Goal: Communication & Community: Answer question/provide support

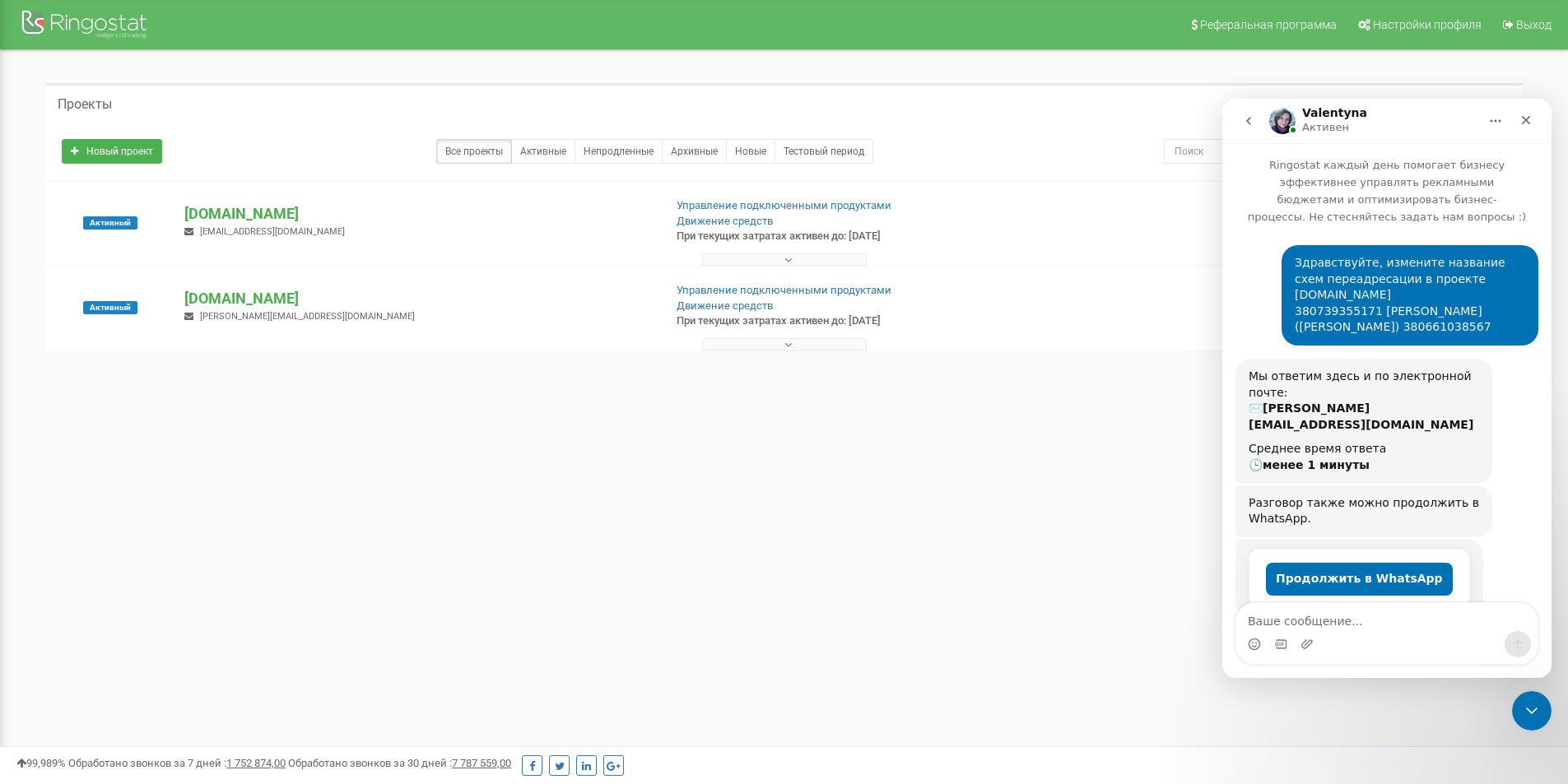
scroll to position [387, 0]
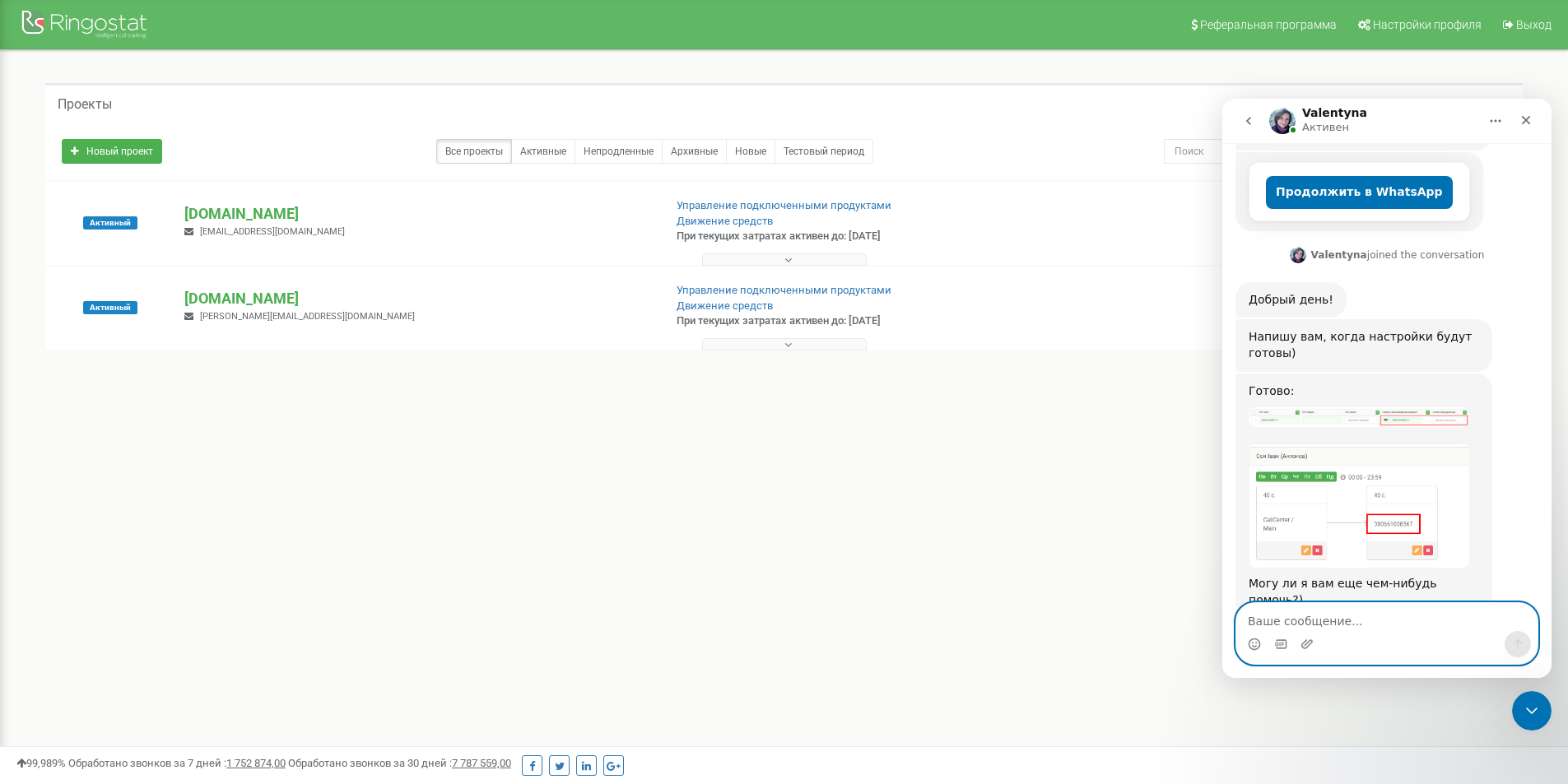
click at [1324, 614] on textarea "Ваше сообщение..." at bounding box center [1387, 617] width 301 height 28
type textarea "c"
type textarea "спасибо, нет)"
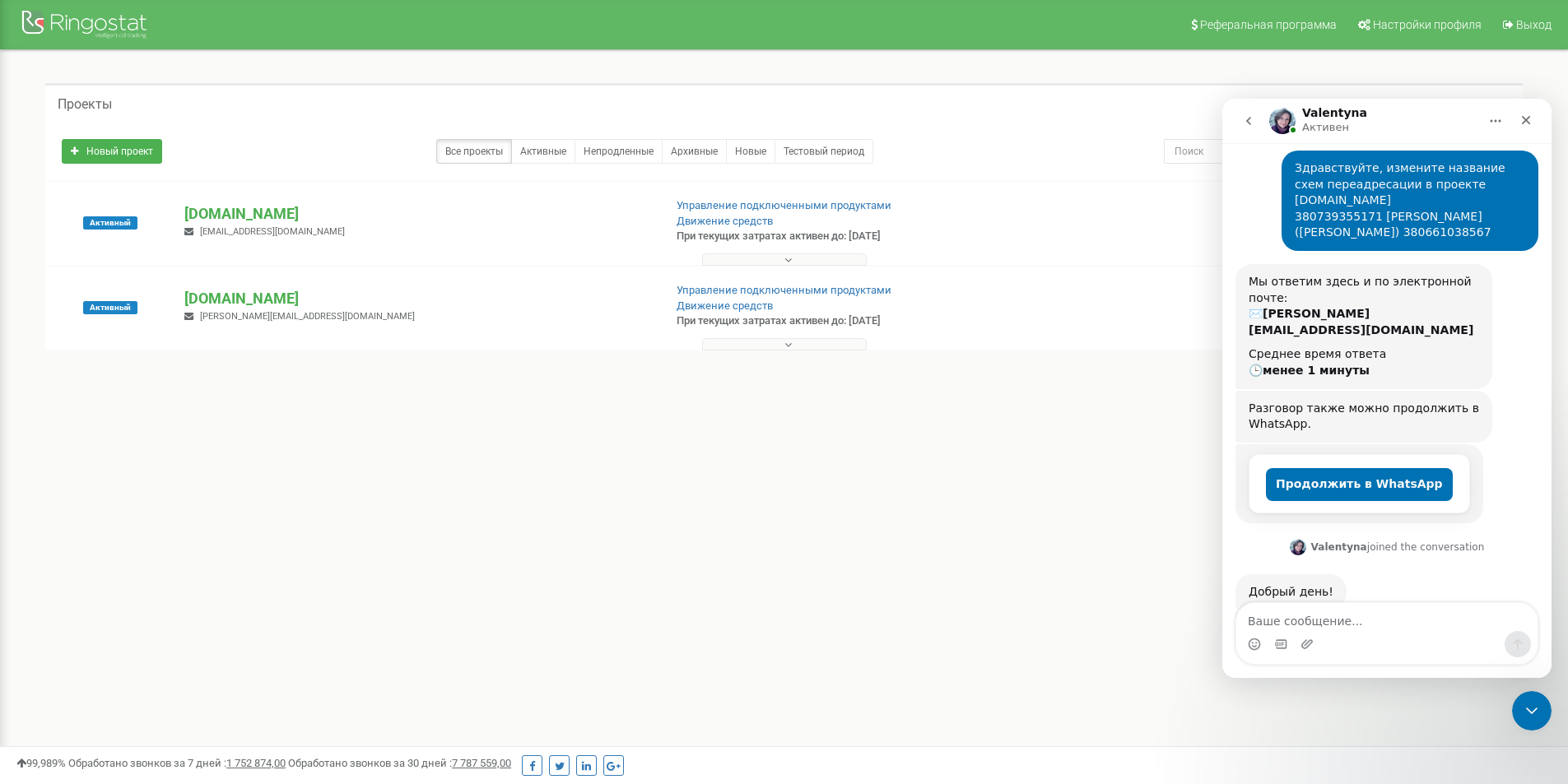
scroll to position [0, 0]
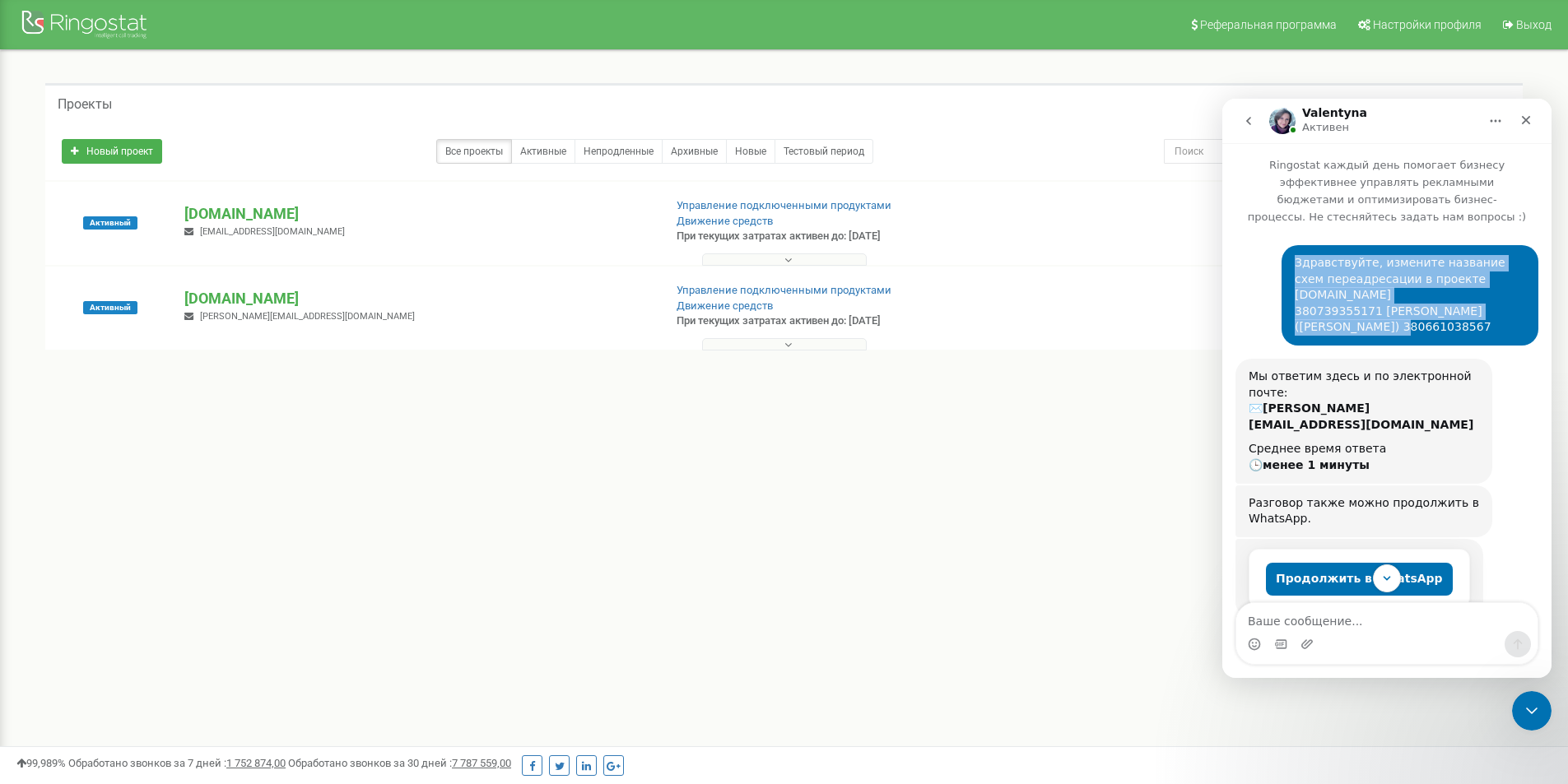
drag, startPoint x: 1288, startPoint y: 245, endPoint x: 1395, endPoint y: 321, distance: 131.2
click at [1395, 321] on div "Здравствуйте, измените название схем переадресации в проекте [DOMAIN_NAME] 3807…" at bounding box center [1409, 295] width 257 height 100
copy div "Здравствуйте, измените название схем переадресации в проекте [DOMAIN_NAME] 3807…"
click at [1242, 120] on icon "go back" at bounding box center [1248, 120] width 13 height 13
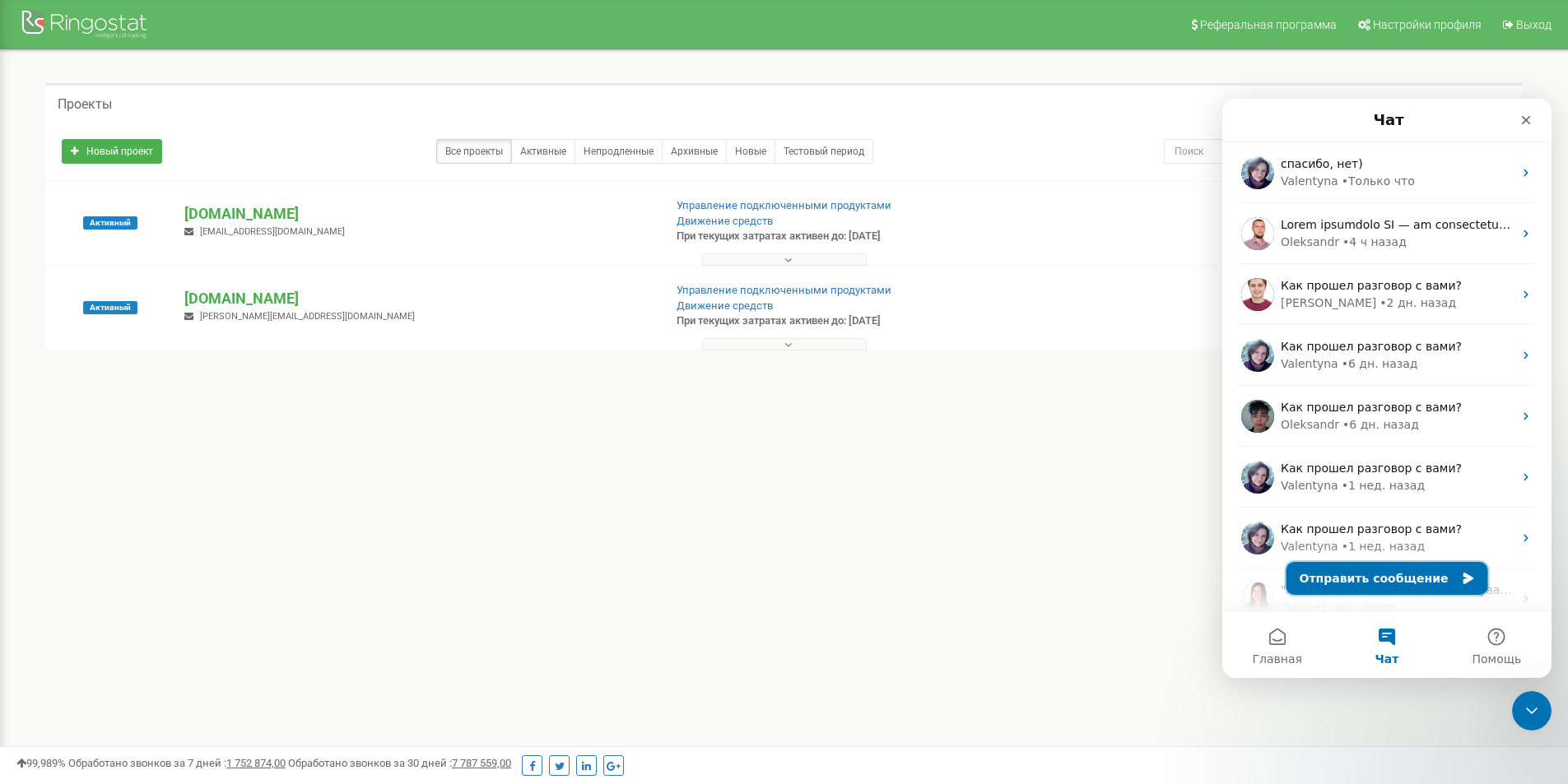
click at [1392, 567] on button "Отправить сообщение" at bounding box center [1387, 578] width 202 height 33
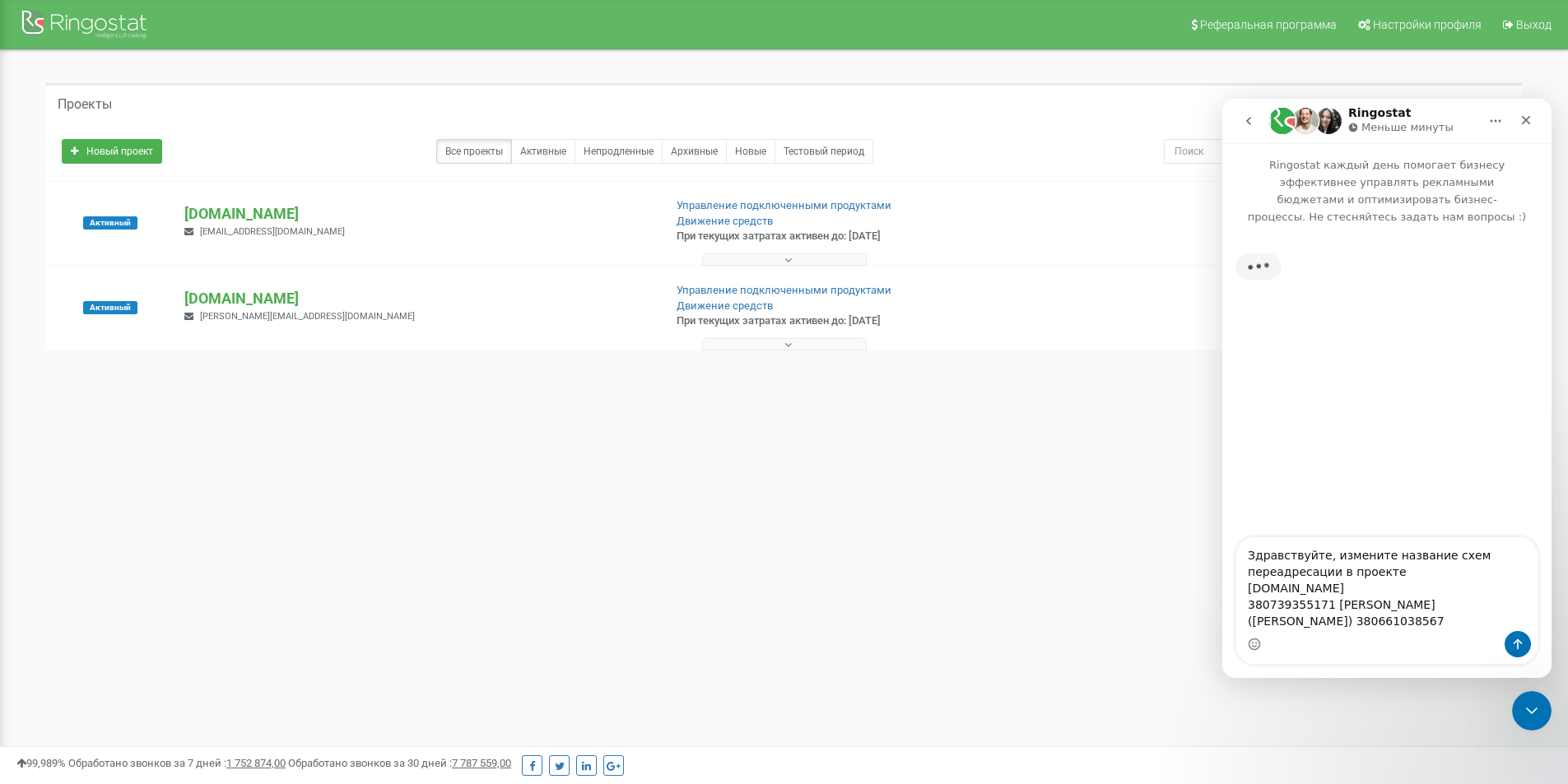
drag, startPoint x: 1247, startPoint y: 626, endPoint x: 1501, endPoint y: 626, distance: 254.0
click at [1501, 626] on textarea "Здравствуйте, измените название схем переадресации в проекте [DOMAIN_NAME] 3807…" at bounding box center [1387, 584] width 301 height 94
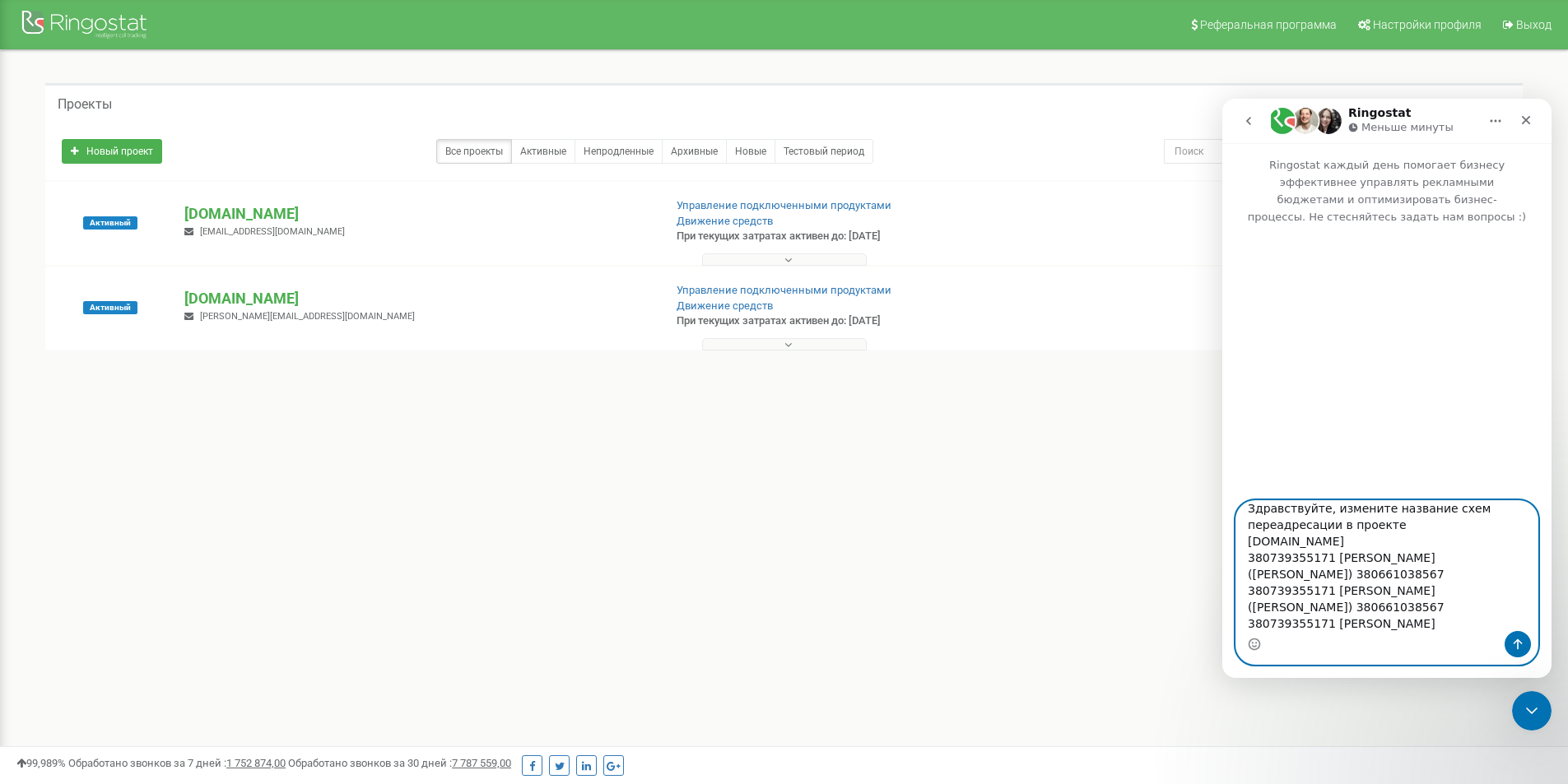
drag, startPoint x: 1370, startPoint y: 562, endPoint x: 1328, endPoint y: 556, distance: 42.4
click at [1328, 556] on textarea "Здравствуйте, измените название схем переадресации в проекте [DOMAIN_NAME] 3807…" at bounding box center [1387, 566] width 301 height 130
paste textarea "оронюк [PERSON_NAME]"
drag, startPoint x: 1460, startPoint y: 558, endPoint x: 1405, endPoint y: 563, distance: 55.2
click at [1405, 563] on textarea "Здравствуйте, измените название схем переадресации в проекте [DOMAIN_NAME] 3807…" at bounding box center [1387, 566] width 301 height 130
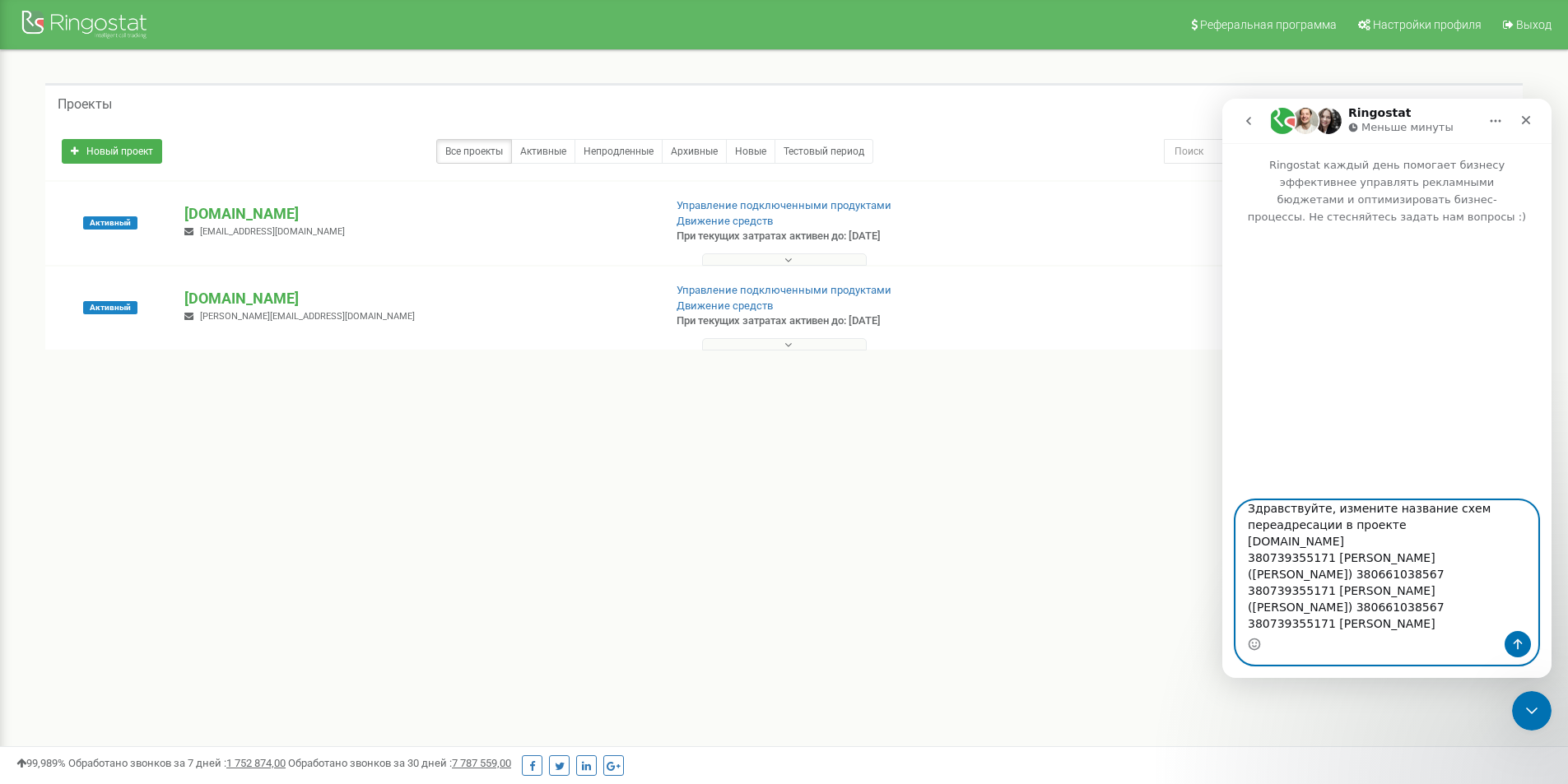
paste textarea "ойтенко"
drag, startPoint x: 1329, startPoint y: 571, endPoint x: 1226, endPoint y: 573, distance: 103.0
click at [1226, 573] on div "Здравствуйте, измените название схем переадресации в проекте [DOMAIN_NAME] 3807…" at bounding box center [1387, 582] width 329 height 164
paste textarea "30124906"
drag, startPoint x: 1322, startPoint y: 553, endPoint x: 1241, endPoint y: 558, distance: 81.2
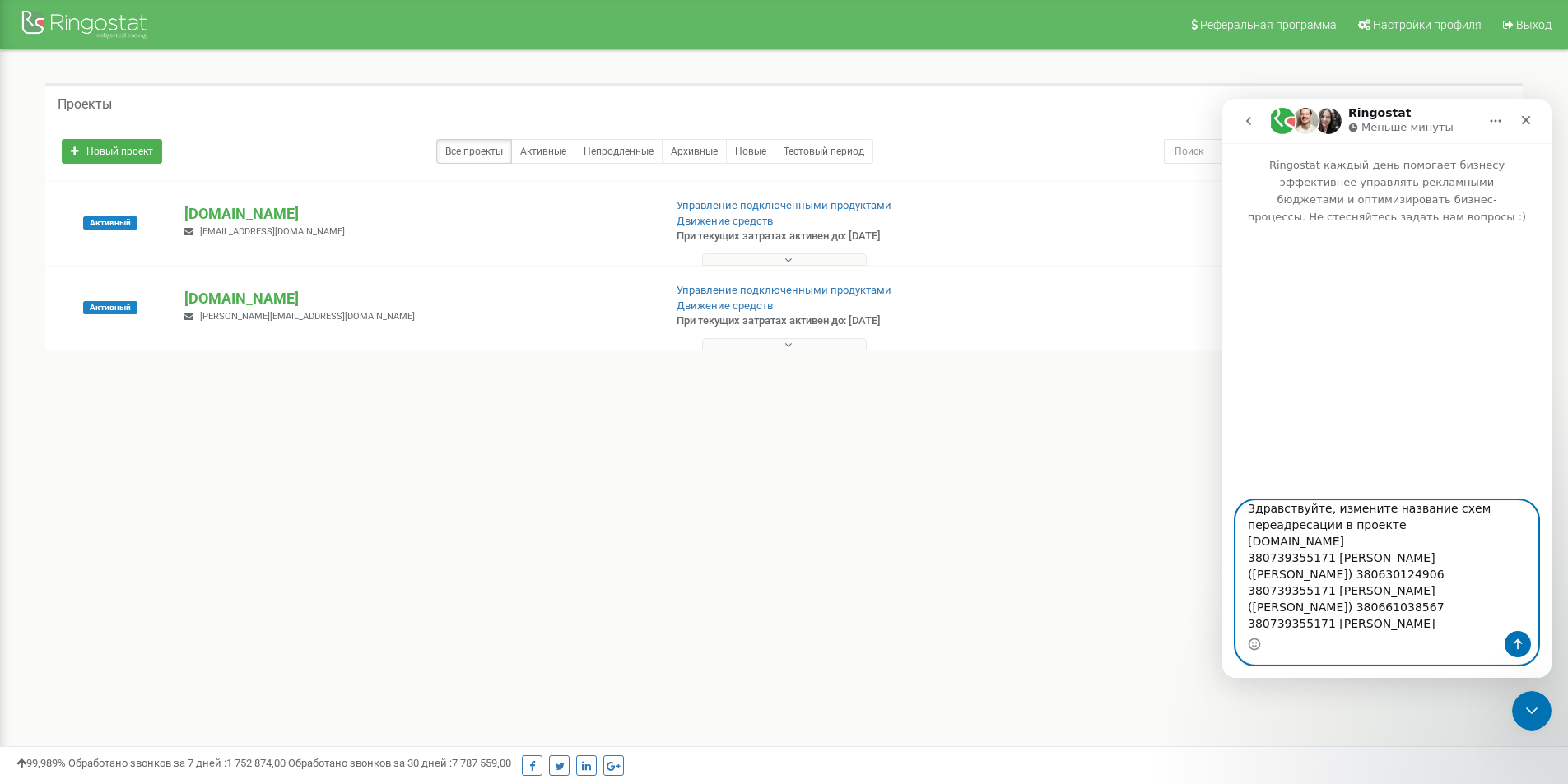
click at [1241, 558] on textarea "Здравствуйте, измените название схем переадресации в проекте [DOMAIN_NAME] 3807…" at bounding box center [1387, 566] width 301 height 130
paste textarea "4649405"
drag, startPoint x: 1326, startPoint y: 588, endPoint x: 1367, endPoint y: 589, distance: 41.0
click at [1367, 589] on textarea "Здравствуйте, измените название схем переадресации в проекте [DOMAIN_NAME] 3807…" at bounding box center [1387, 566] width 301 height 130
paste textarea "[PERSON_NAME]"
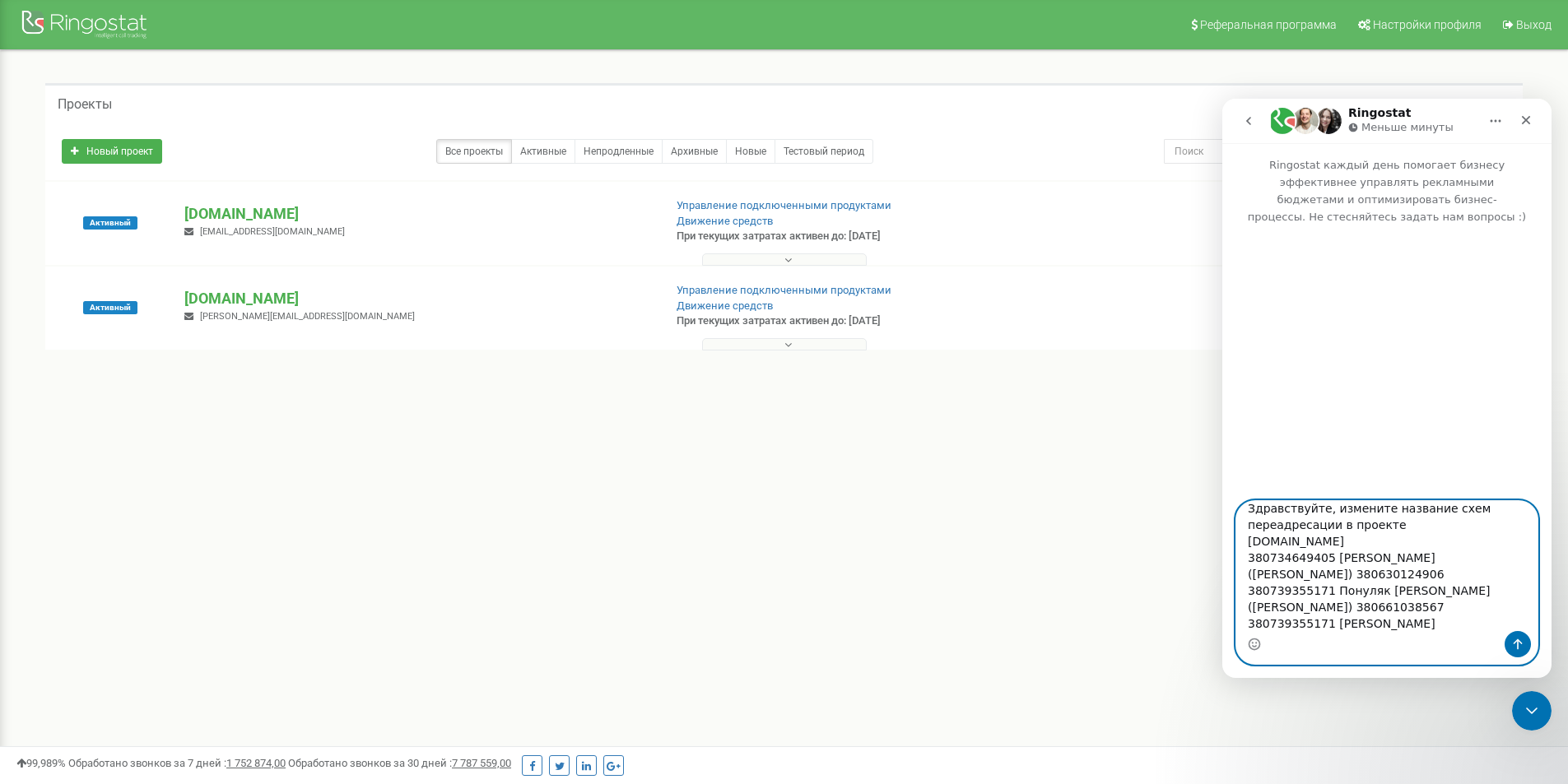
drag, startPoint x: 1474, startPoint y: 595, endPoint x: 1422, endPoint y: 593, distance: 52.0
click at [1422, 593] on textarea "Здравствуйте, измените название схем переадресации в проекте [DOMAIN_NAME] 3807…" at bounding box center [1387, 566] width 301 height 130
paste textarea "асл"
drag, startPoint x: 1284, startPoint y: 598, endPoint x: 1224, endPoint y: 600, distance: 60.0
click at [1224, 600] on div "Здравствуйте, измените название схем переадресации в проекте [DOMAIN_NAME] 3807…" at bounding box center [1387, 582] width 329 height 164
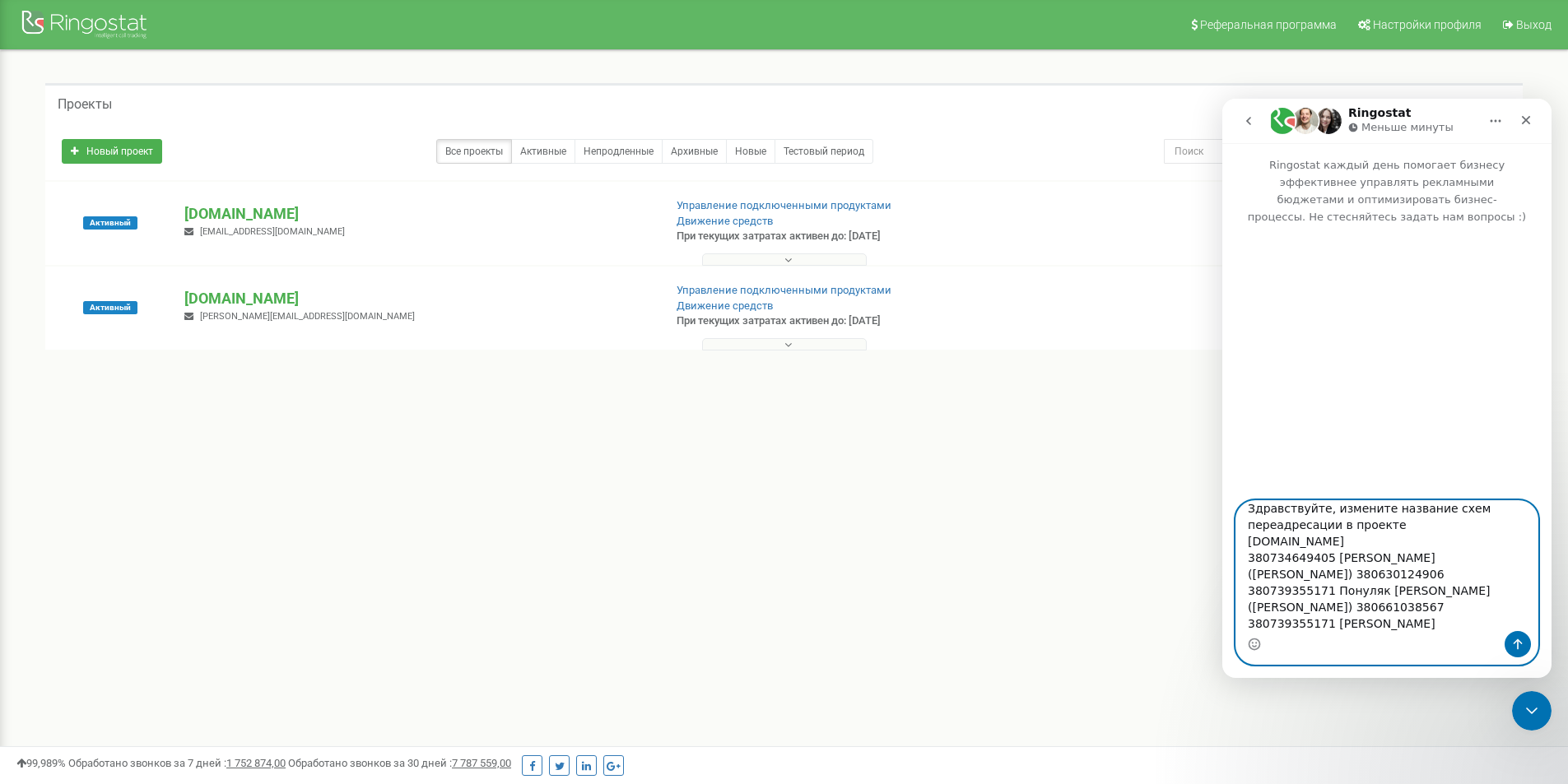
paste textarea "89584880"
drag, startPoint x: 1320, startPoint y: 591, endPoint x: 1233, endPoint y: 588, distance: 87.1
click at [1233, 588] on div "Здравствуйте, измените название схем переадресации в проекте [DOMAIN_NAME] 3807…" at bounding box center [1387, 582] width 329 height 164
paste textarea "3663699"
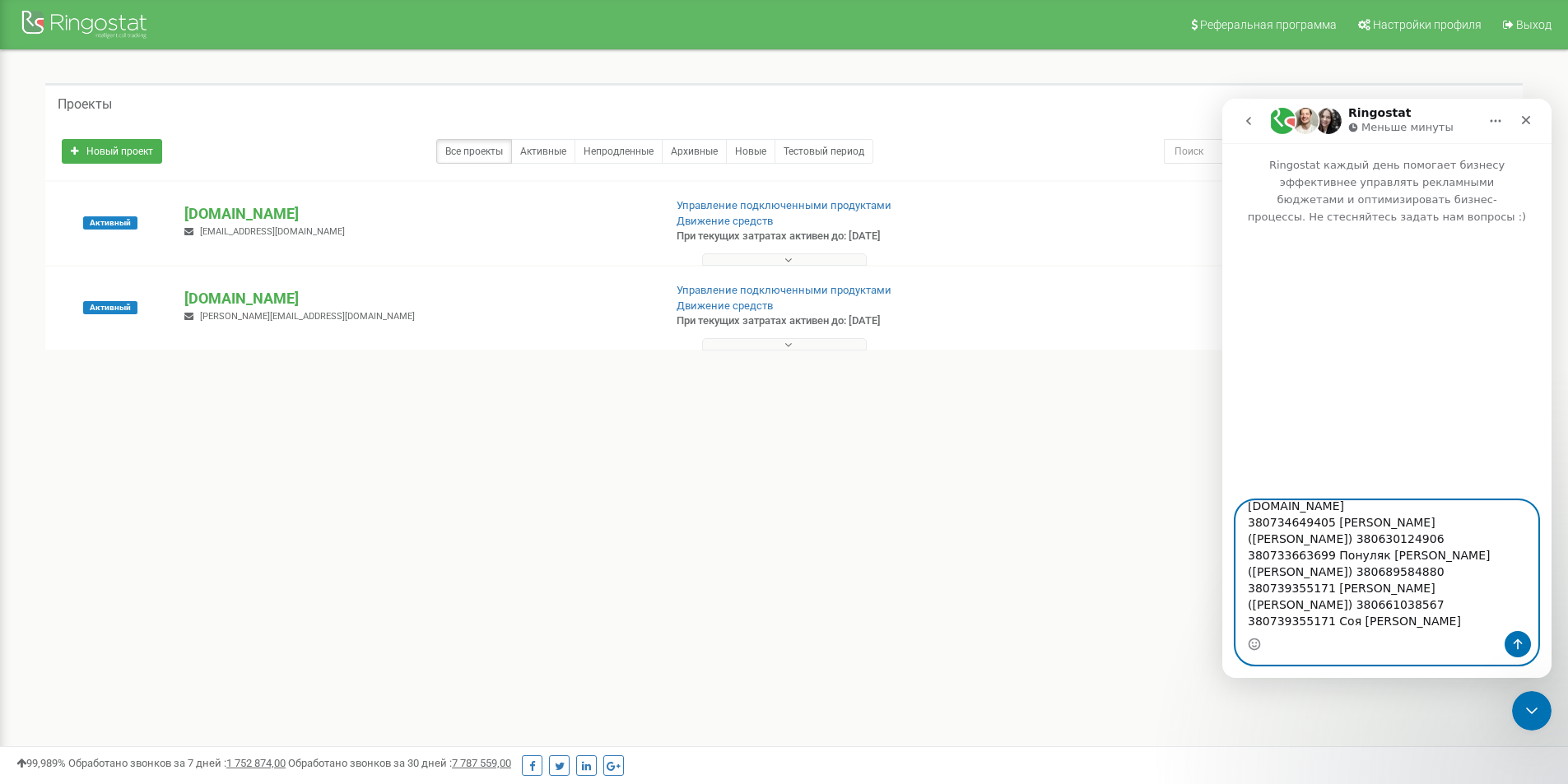
drag, startPoint x: 1368, startPoint y: 623, endPoint x: 1328, endPoint y: 589, distance: 52.5
click at [1328, 589] on textarea "Здравствуйте, измените название схем переадресации в проекте [DOMAIN_NAME] 3807…" at bounding box center [1387, 566] width 301 height 130
paste textarea "ончарна [PERSON_NAME]"
drag, startPoint x: 1461, startPoint y: 589, endPoint x: 1419, endPoint y: 583, distance: 42.4
click at [1419, 583] on textarea "Здравствуйте, измените название схем переадресации в проекте [DOMAIN_NAME] 3807…" at bounding box center [1387, 566] width 301 height 130
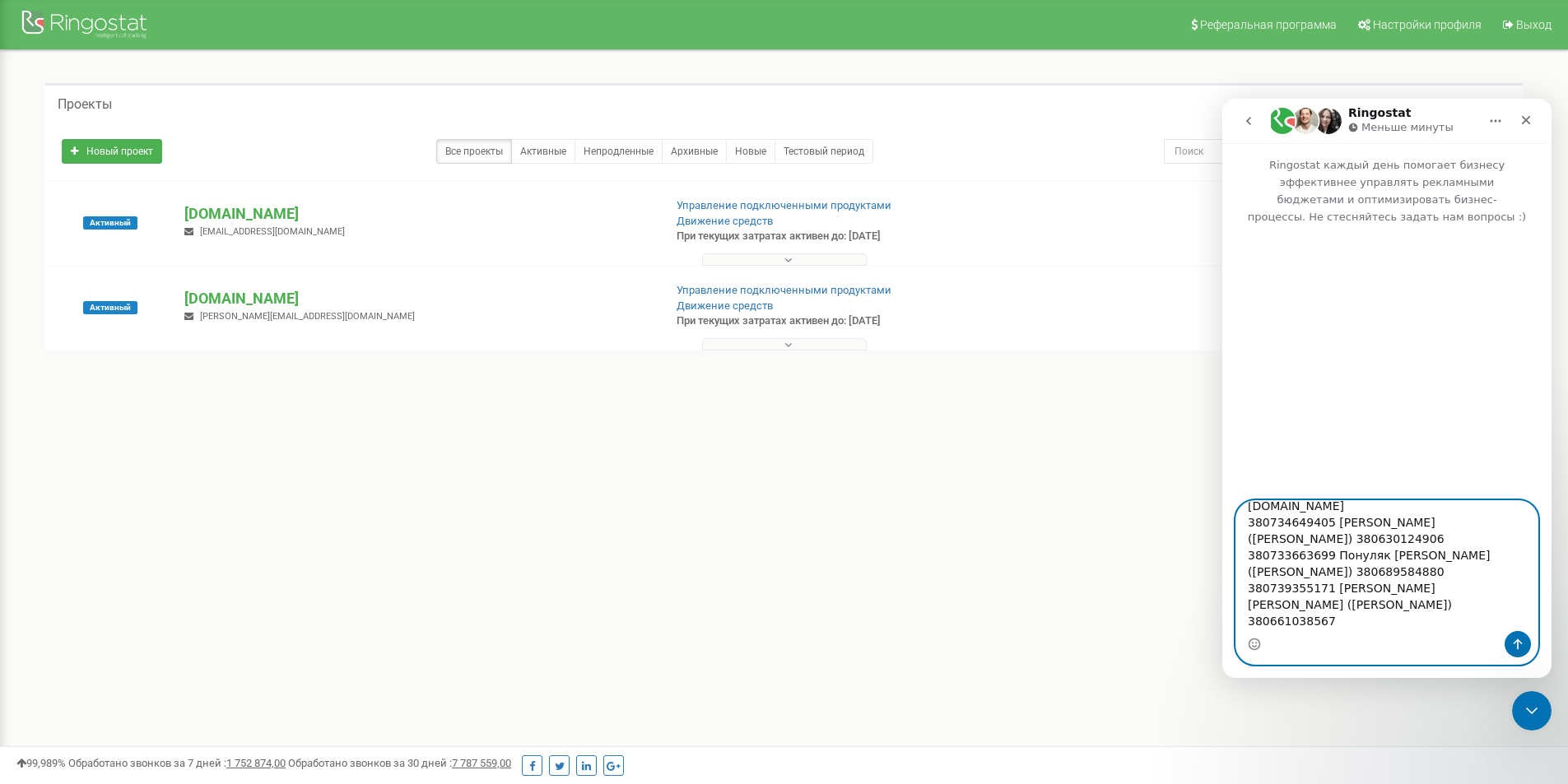
paste textarea "([PERSON_NAME])"
click at [1418, 588] on textarea "Здравствуйте, измените название схем переадресации в проекте [DOMAIN_NAME] 3807…" at bounding box center [1387, 566] width 301 height 130
drag, startPoint x: 1249, startPoint y: 604, endPoint x: 1224, endPoint y: 603, distance: 25.0
click at [1224, 603] on div "Здравствуйте, измените название схем переадресации в проекте [DOMAIN_NAME] 3807…" at bounding box center [1387, 582] width 329 height 164
paste textarea "982919585"
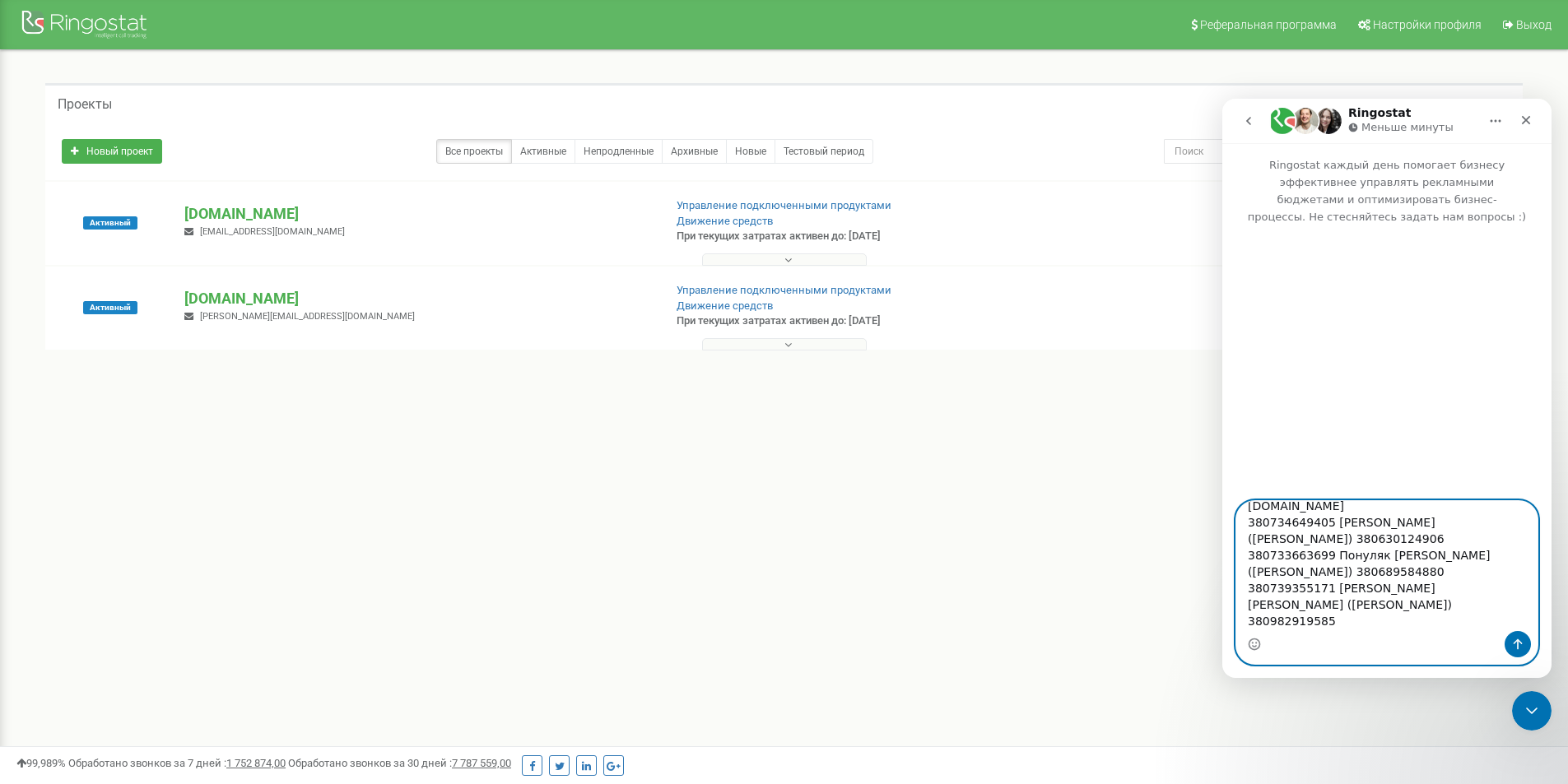
drag, startPoint x: 1320, startPoint y: 591, endPoint x: 1244, endPoint y: 583, distance: 76.4
click at [1244, 583] on textarea "Здравствуйте, измените название схем переадресации в проекте [DOMAIN_NAME] 3807…" at bounding box center [1387, 566] width 301 height 130
paste textarea "2805876"
drag, startPoint x: 1369, startPoint y: 623, endPoint x: 1333, endPoint y: 619, distance: 36.2
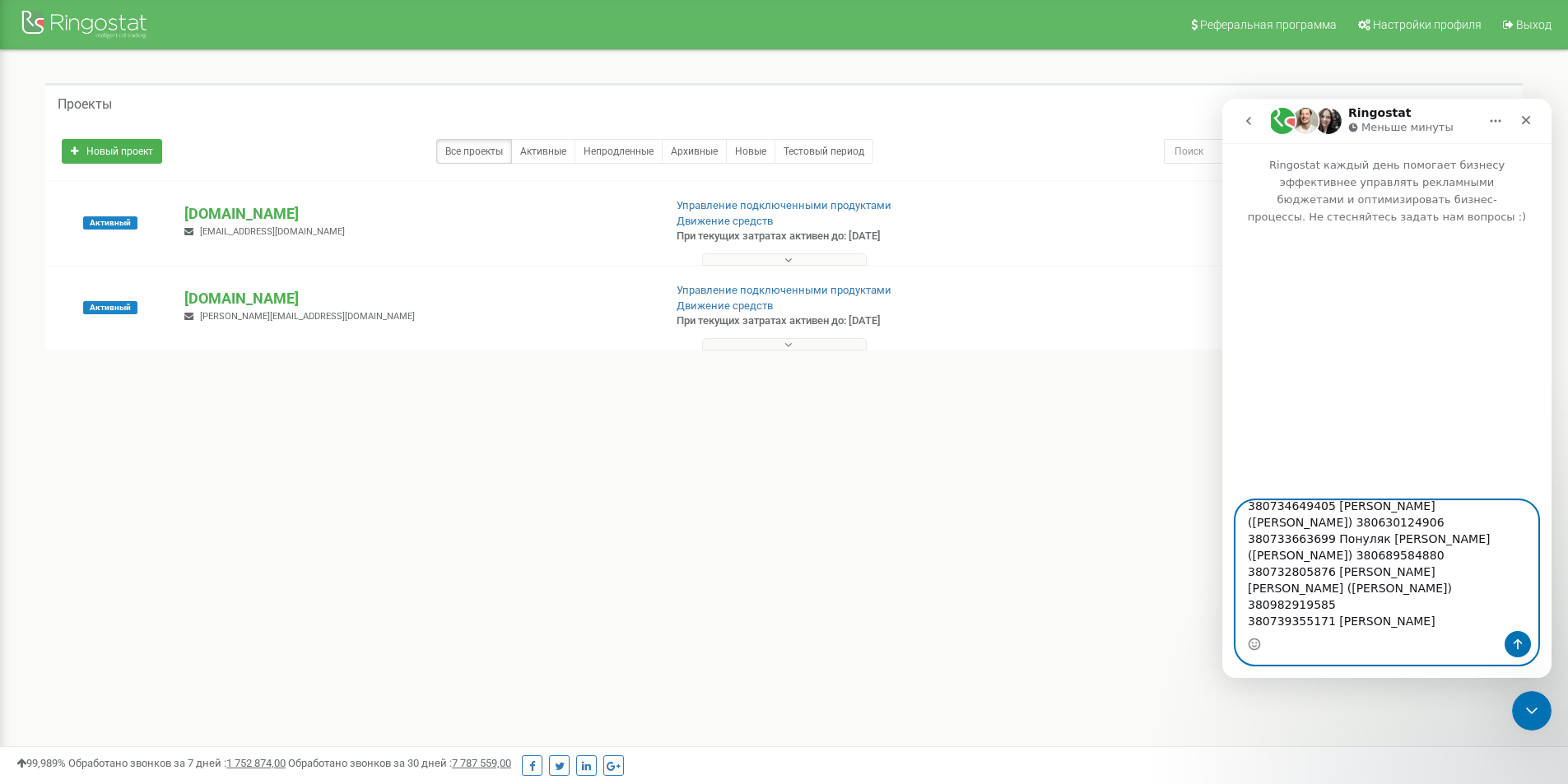
click at [1333, 619] on textarea "Здравствуйте, измените название схем переадресации в проекте [DOMAIN_NAME] 3807…" at bounding box center [1387, 566] width 301 height 130
drag, startPoint x: 1329, startPoint y: 606, endPoint x: 1369, endPoint y: 606, distance: 40.0
click at [1369, 606] on textarea "Здравствуйте, измените название схем переадресации в проекте [DOMAIN_NAME] 3807…" at bounding box center [1387, 566] width 301 height 130
paste textarea "имків [PERSON_NAME]"
click at [1333, 608] on textarea "Здравствуйте, измените название схем переадресации в проекте [DOMAIN_NAME] 3807…" at bounding box center [1387, 566] width 301 height 130
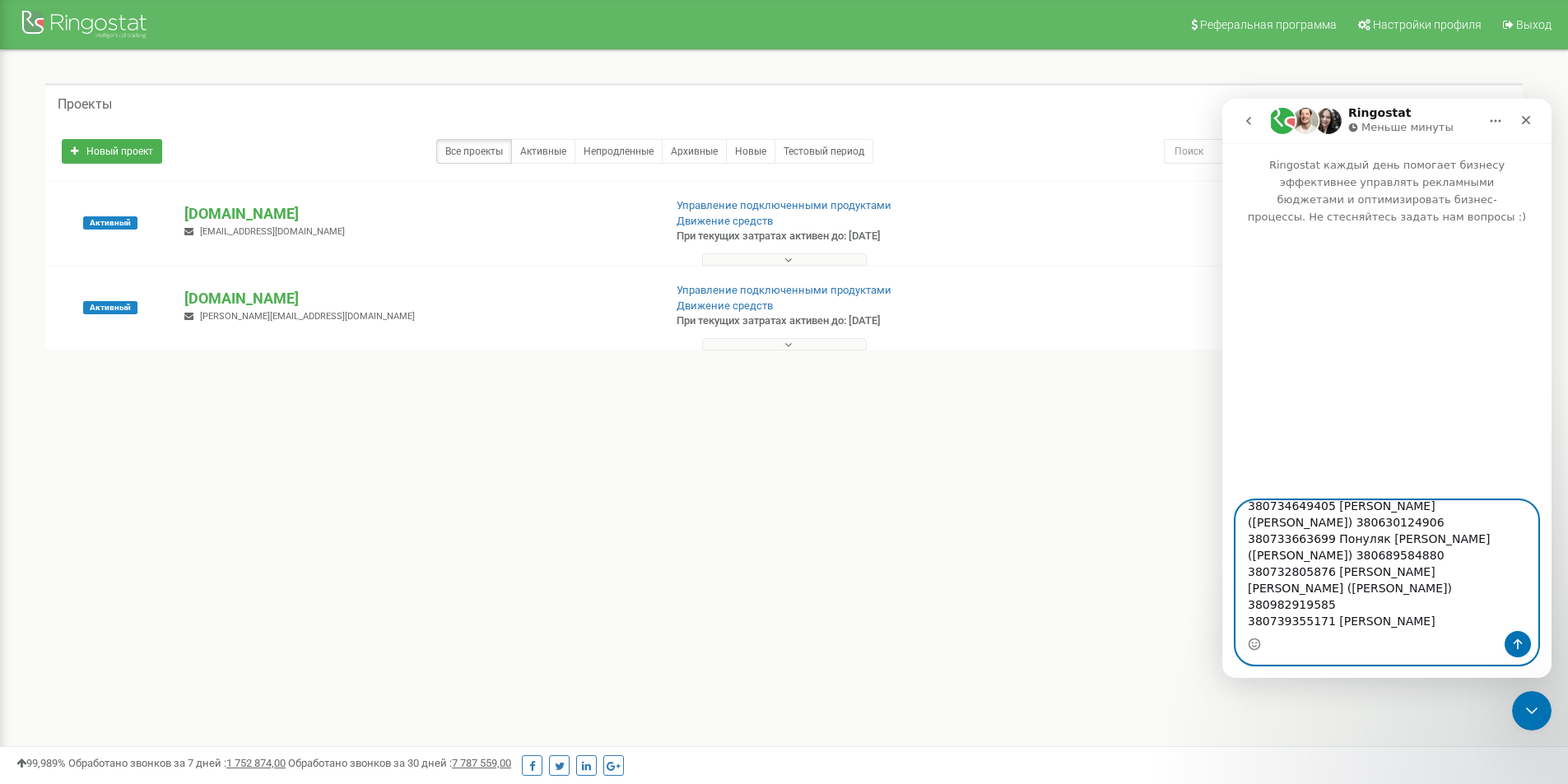
drag, startPoint x: 1423, startPoint y: 611, endPoint x: 1402, endPoint y: 609, distance: 21.1
click at [1402, 609] on textarea "Здравствуйте, измените название схем переадресации в проекте [DOMAIN_NAME] 3807…" at bounding box center [1387, 566] width 301 height 130
paste textarea "гуровець"
drag, startPoint x: 1326, startPoint y: 618, endPoint x: 1232, endPoint y: 597, distance: 96.3
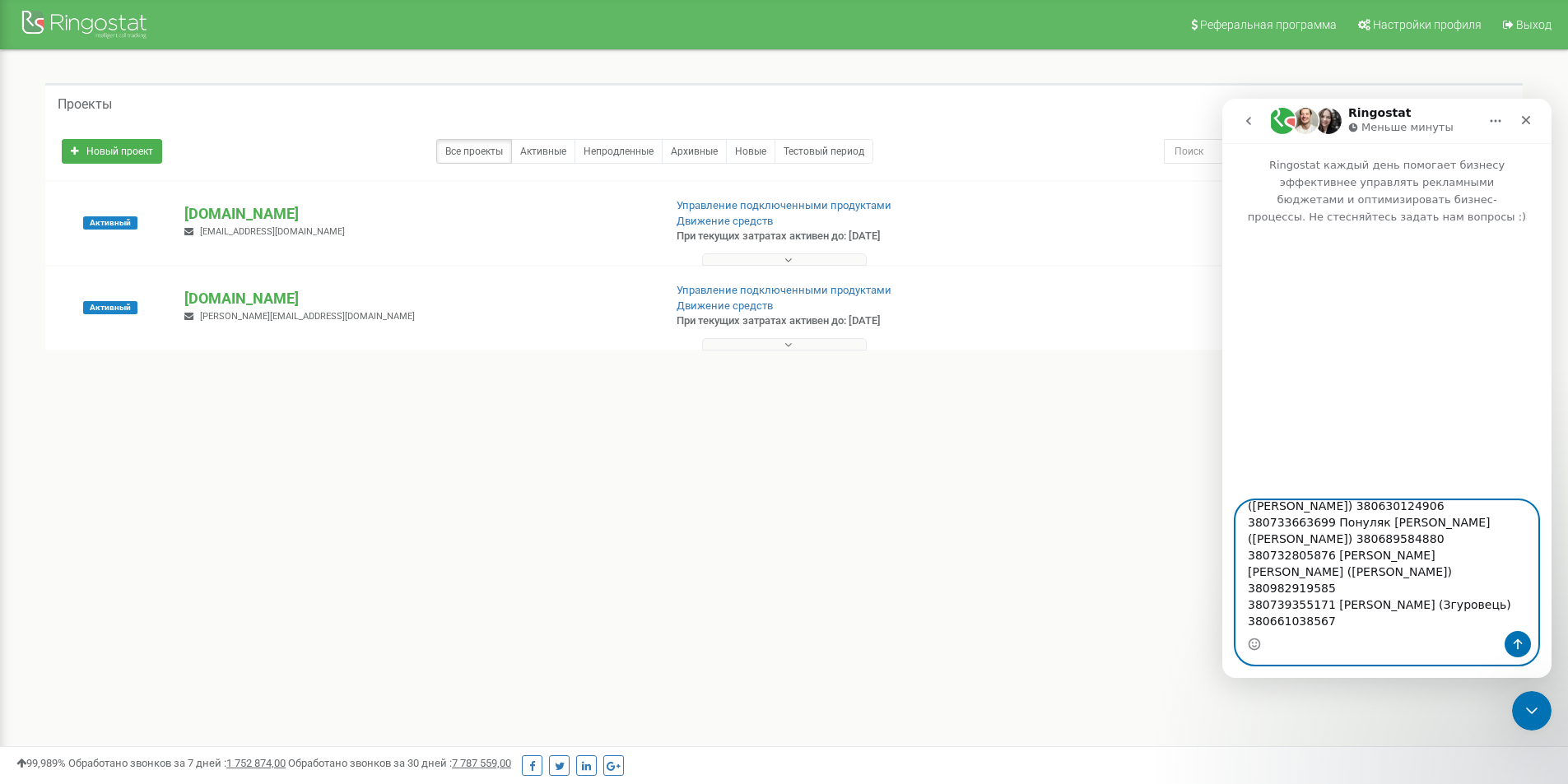
click at [1232, 597] on div "Здравствуйте, измените название схем переадресации в проекте [DOMAIN_NAME] 3807…" at bounding box center [1387, 582] width 329 height 164
paste textarea "85946300"
drag, startPoint x: 1321, startPoint y: 586, endPoint x: 1236, endPoint y: 590, distance: 85.1
click at [1236, 590] on textarea "Здравствуйте, измените название схем переадресации в проекте [DOMAIN_NAME] 3807…" at bounding box center [1387, 566] width 301 height 130
paste textarea "1140460"
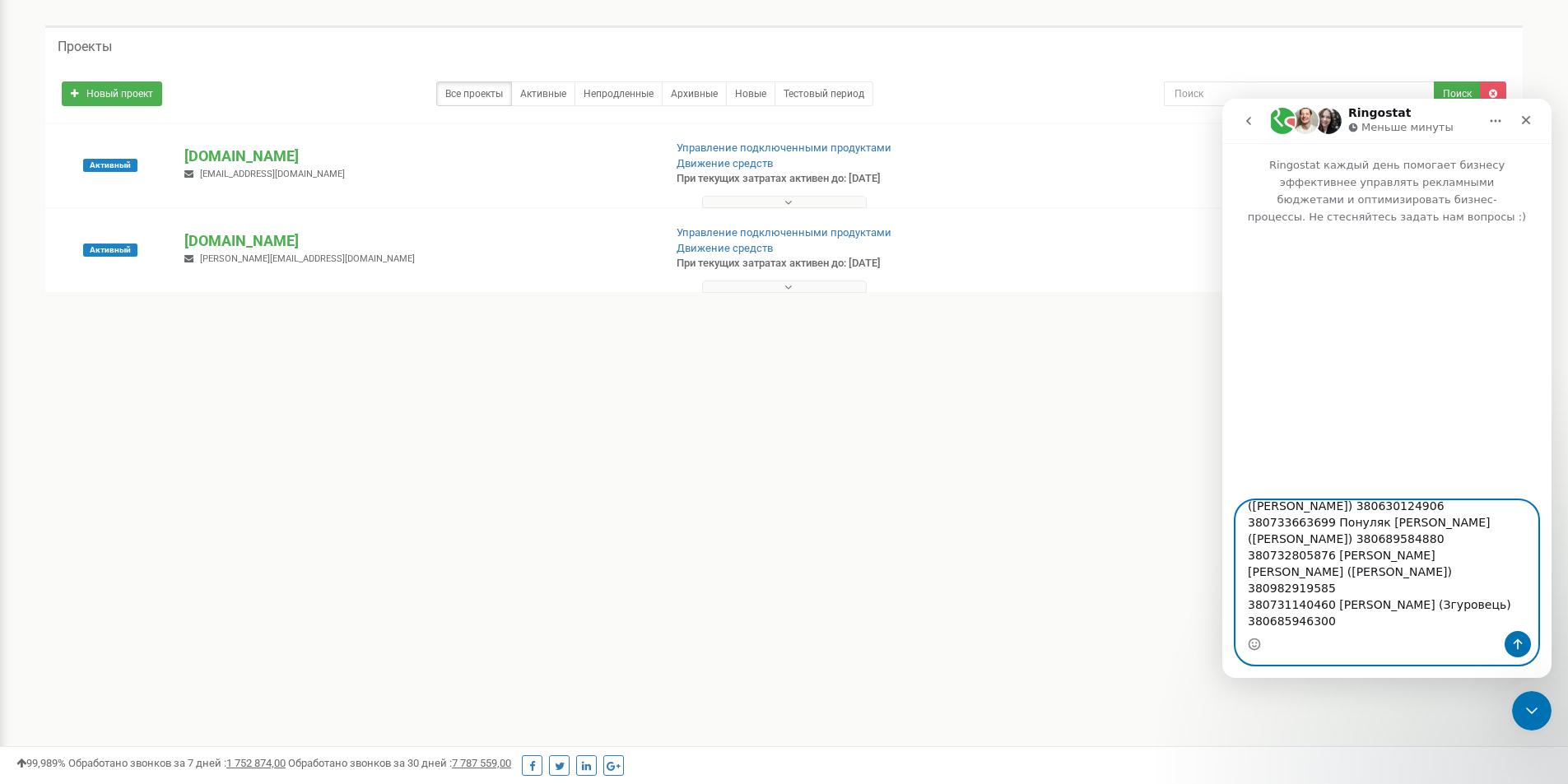
scroll to position [83, 0]
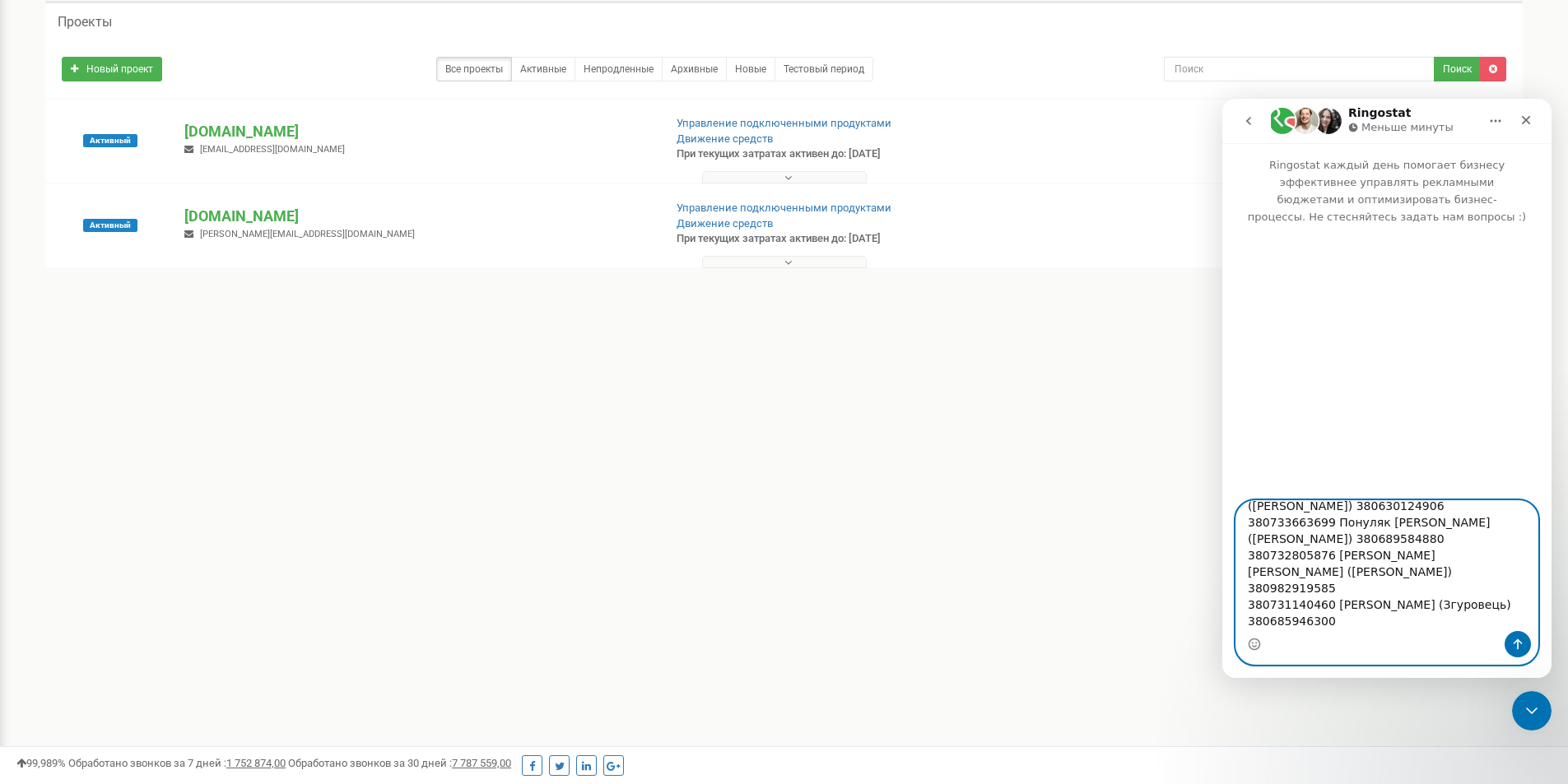
drag, startPoint x: 1329, startPoint y: 619, endPoint x: 1367, endPoint y: 624, distance: 38.3
click at [1367, 624] on textarea "Здравствуйте, измените название схем переадресации в проекте [DOMAIN_NAME] 3807…" at bounding box center [1387, 566] width 301 height 130
paste textarea "[PERSON_NAME]"
drag, startPoint x: 1433, startPoint y: 622, endPoint x: 1484, endPoint y: 599, distance: 55.9
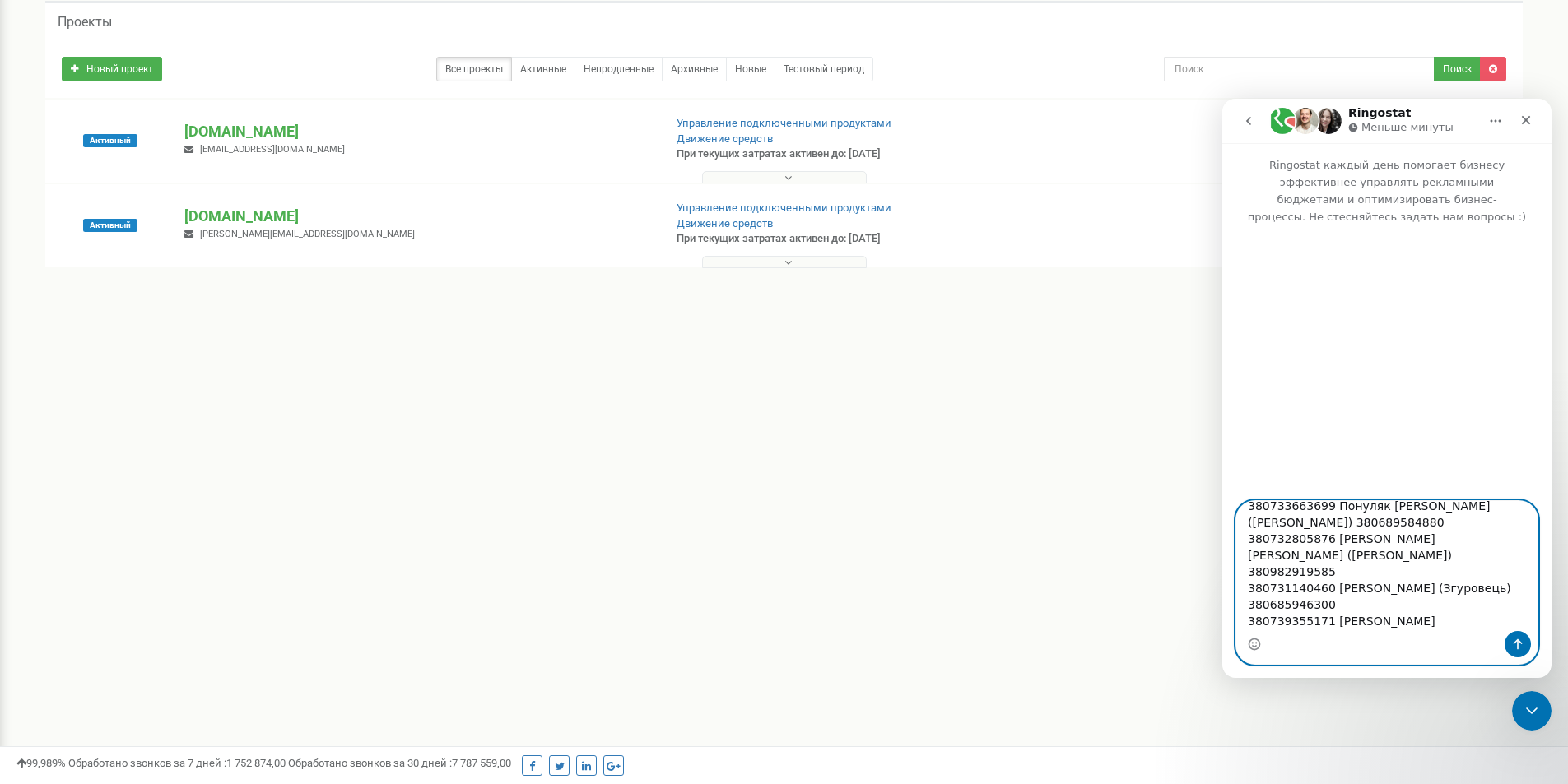
click at [1484, 599] on textarea "Здравствуйте, измените название схем переадресации в проекте [DOMAIN_NAME] 3807…" at bounding box center [1387, 566] width 301 height 130
paste textarea "абунська"
drag, startPoint x: 1255, startPoint y: 621, endPoint x: 1215, endPoint y: 621, distance: 40.0
click html "Ringostat Меньше минуты Ringostat каждый день помогает бизнесу эффективнее упра…"
paste textarea "972299813"
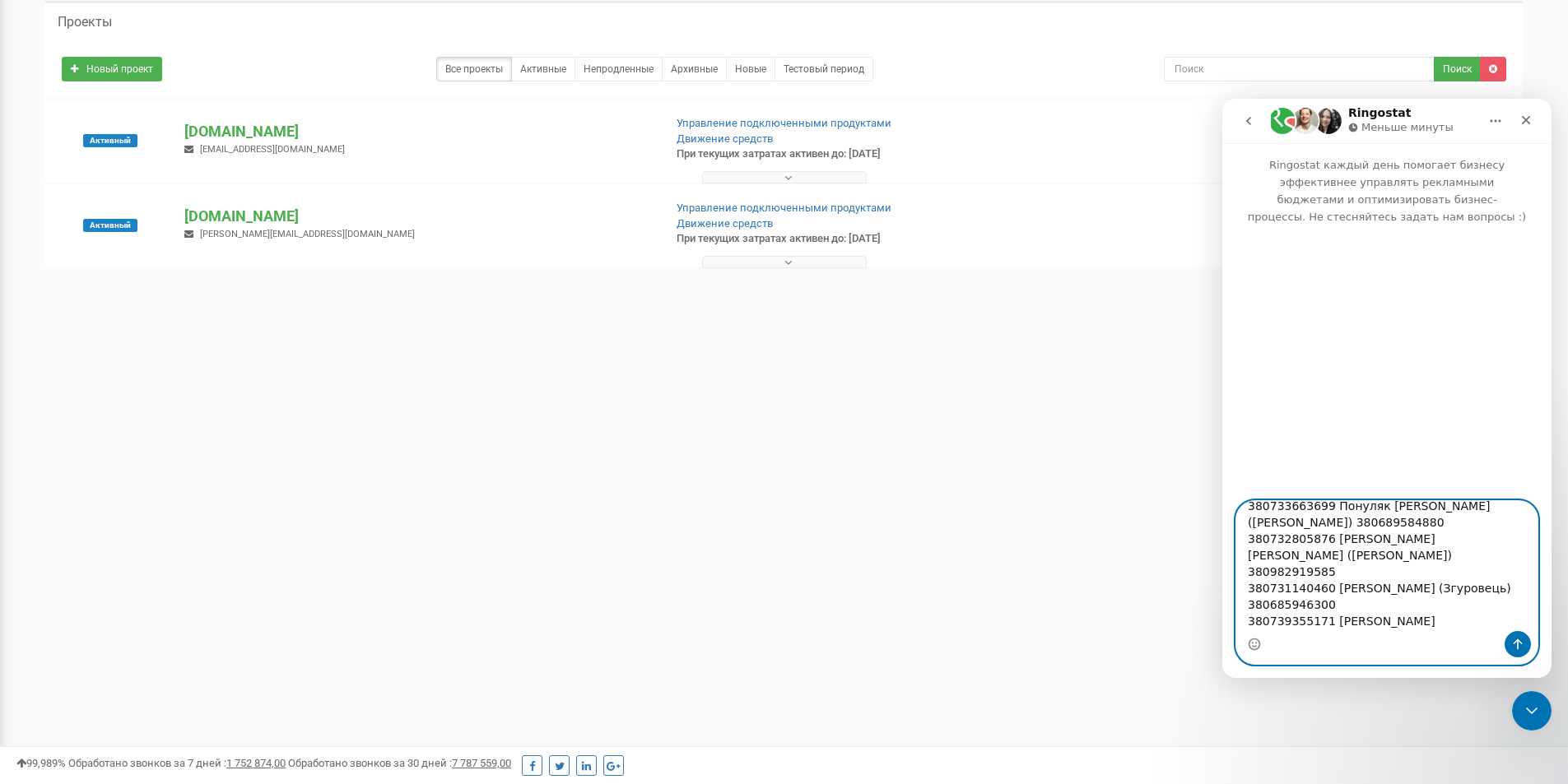
drag, startPoint x: 1323, startPoint y: 607, endPoint x: 1240, endPoint y: 601, distance: 83.2
click at [1240, 601] on textarea "Здравствуйте, измените название схем переадресации в проекте [DOMAIN_NAME] 3807…" at bounding box center [1387, 566] width 301 height 130
paste textarea "8540426"
type textarea "Здравствуйте, измените название схем переадресации в проекте [DOMAIN_NAME] 3807…"
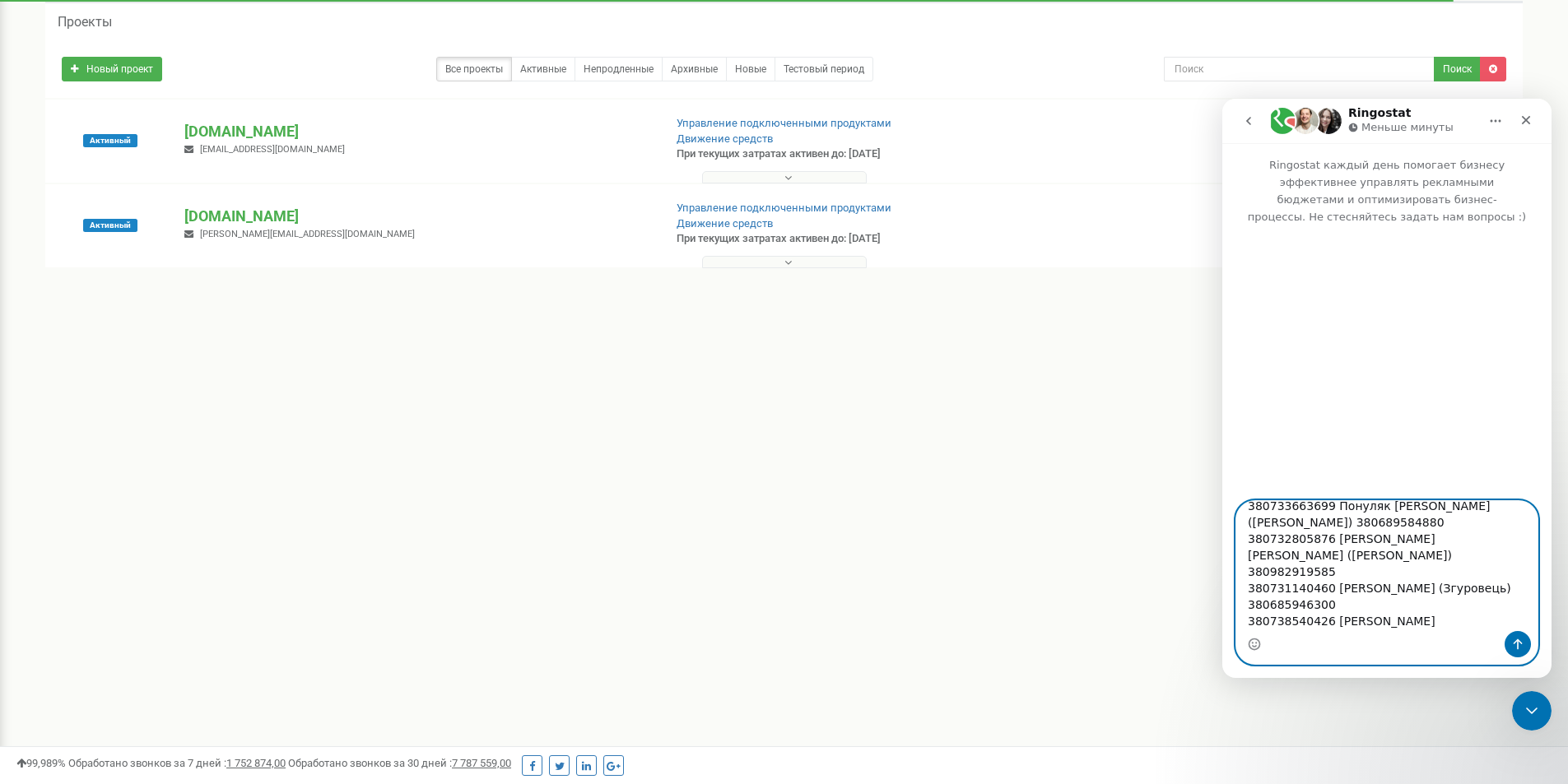
click at [1384, 570] on textarea "Здравствуйте, измените название схем переадресации в проекте [DOMAIN_NAME] 3807…" at bounding box center [1387, 566] width 301 height 130
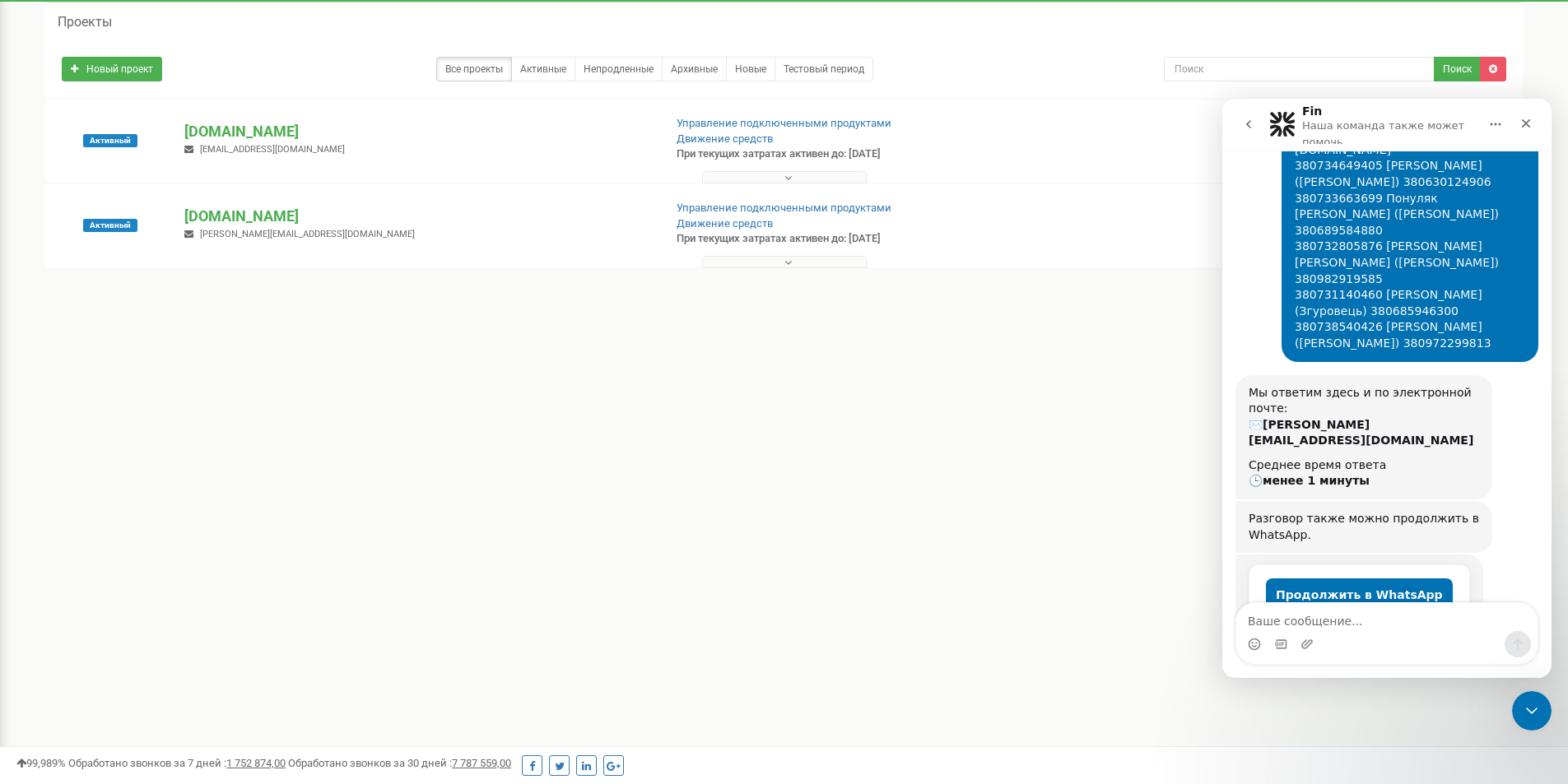
scroll to position [0, 0]
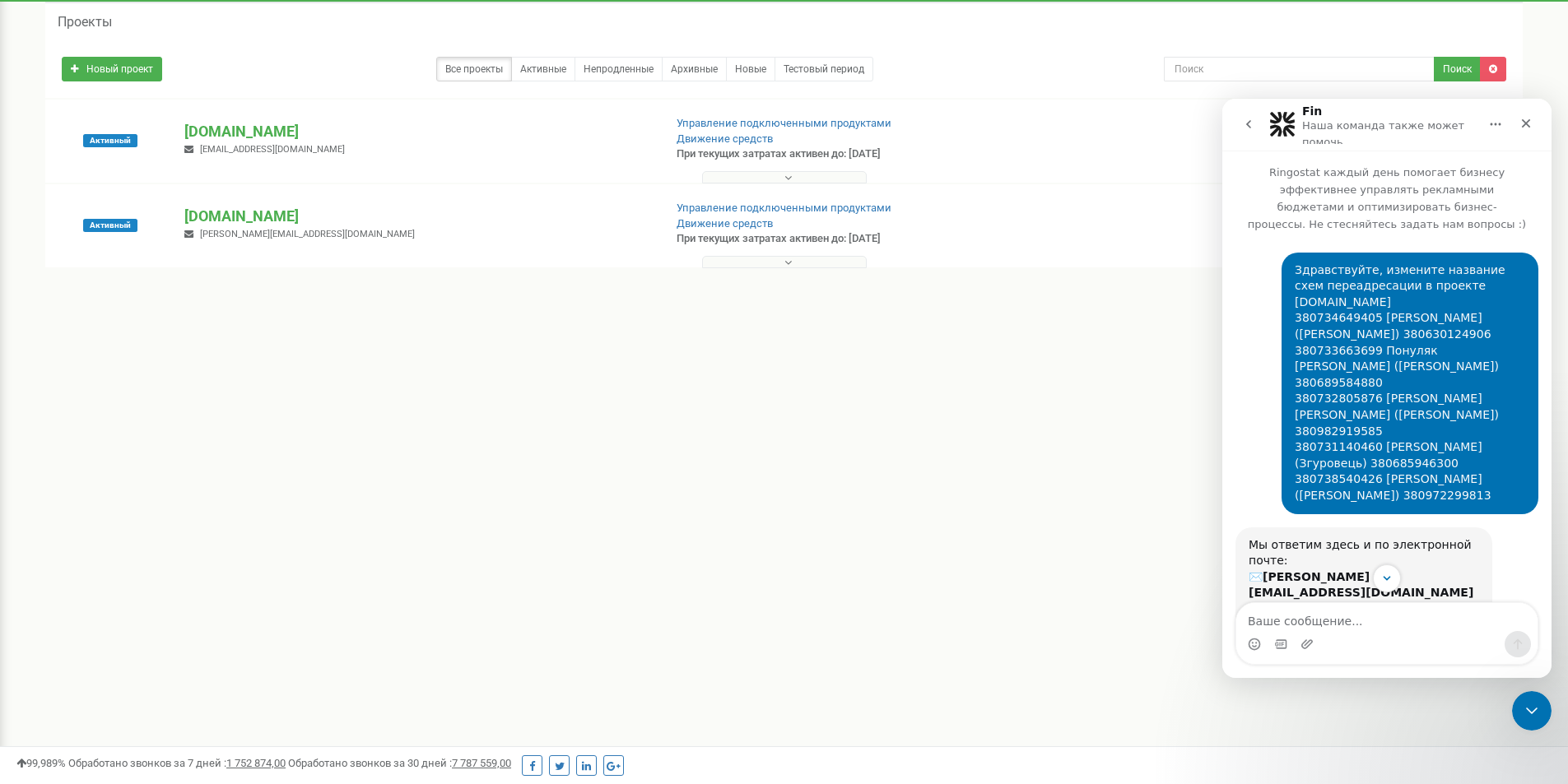
click at [1250, 121] on icon "go back" at bounding box center [1248, 124] width 5 height 8
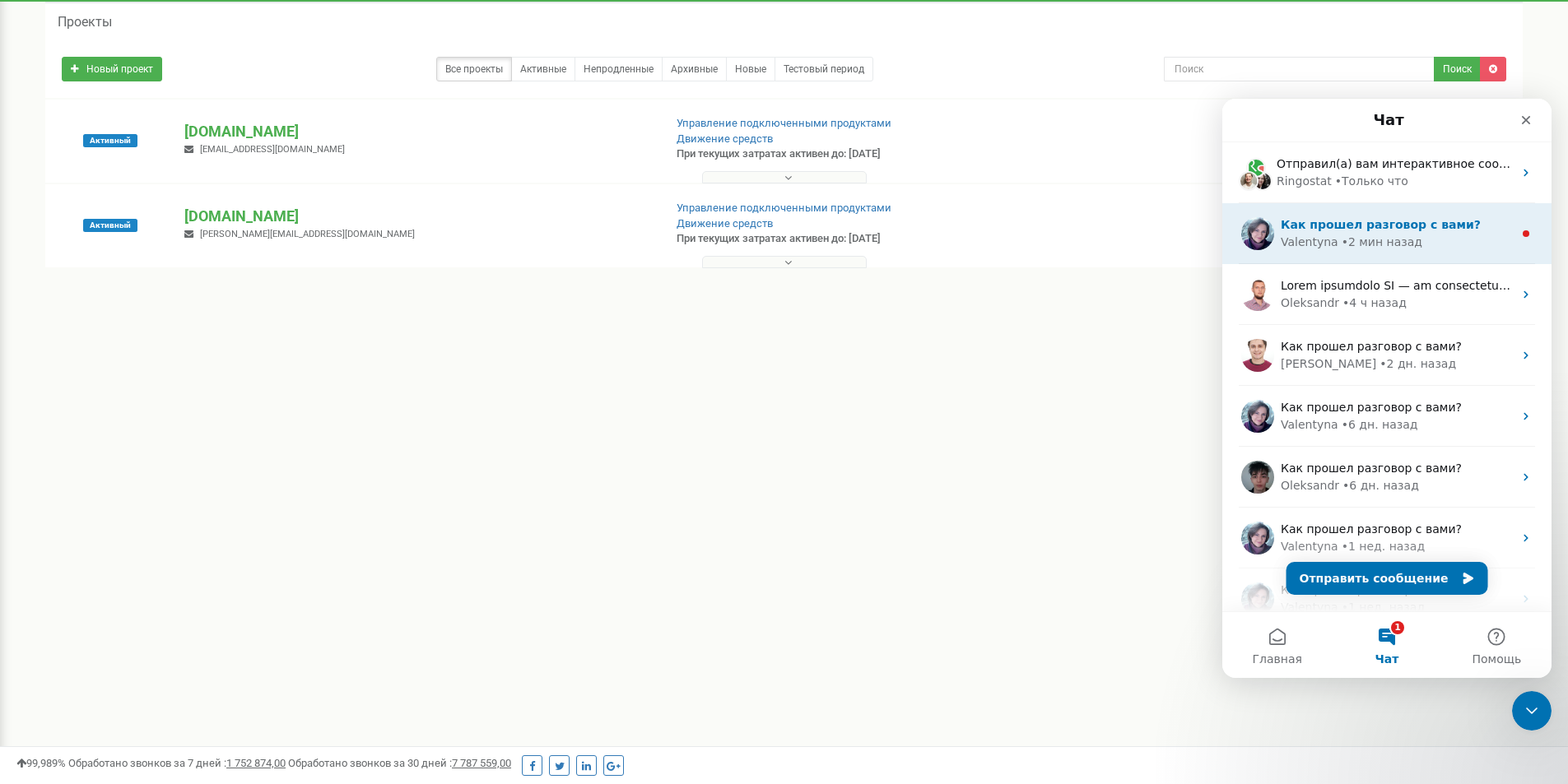
click at [1287, 240] on div "Valentyna" at bounding box center [1309, 242] width 57 height 18
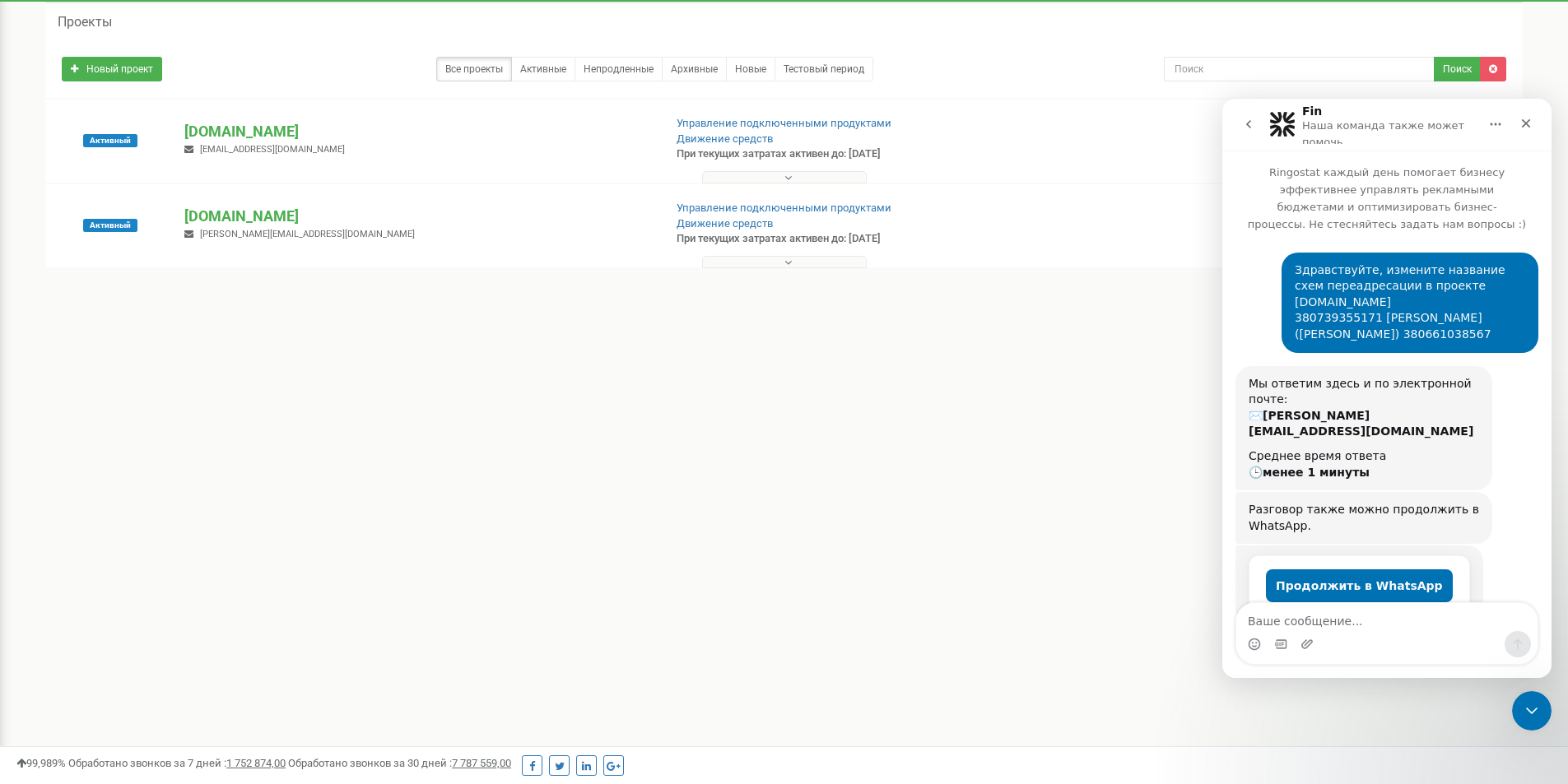
scroll to position [3, 0]
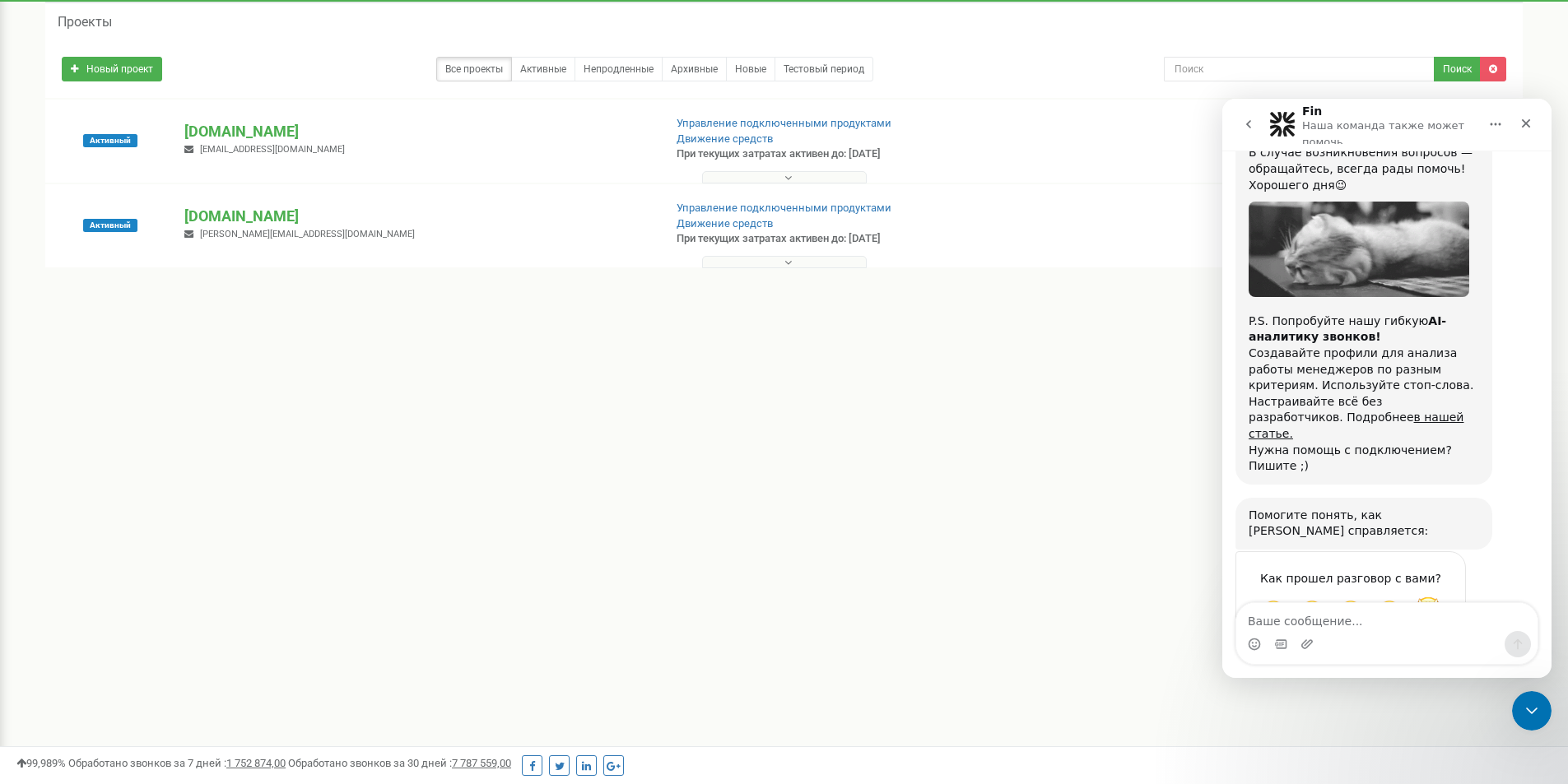
click at [1431, 597] on span "Великолепно" at bounding box center [1428, 612] width 30 height 30
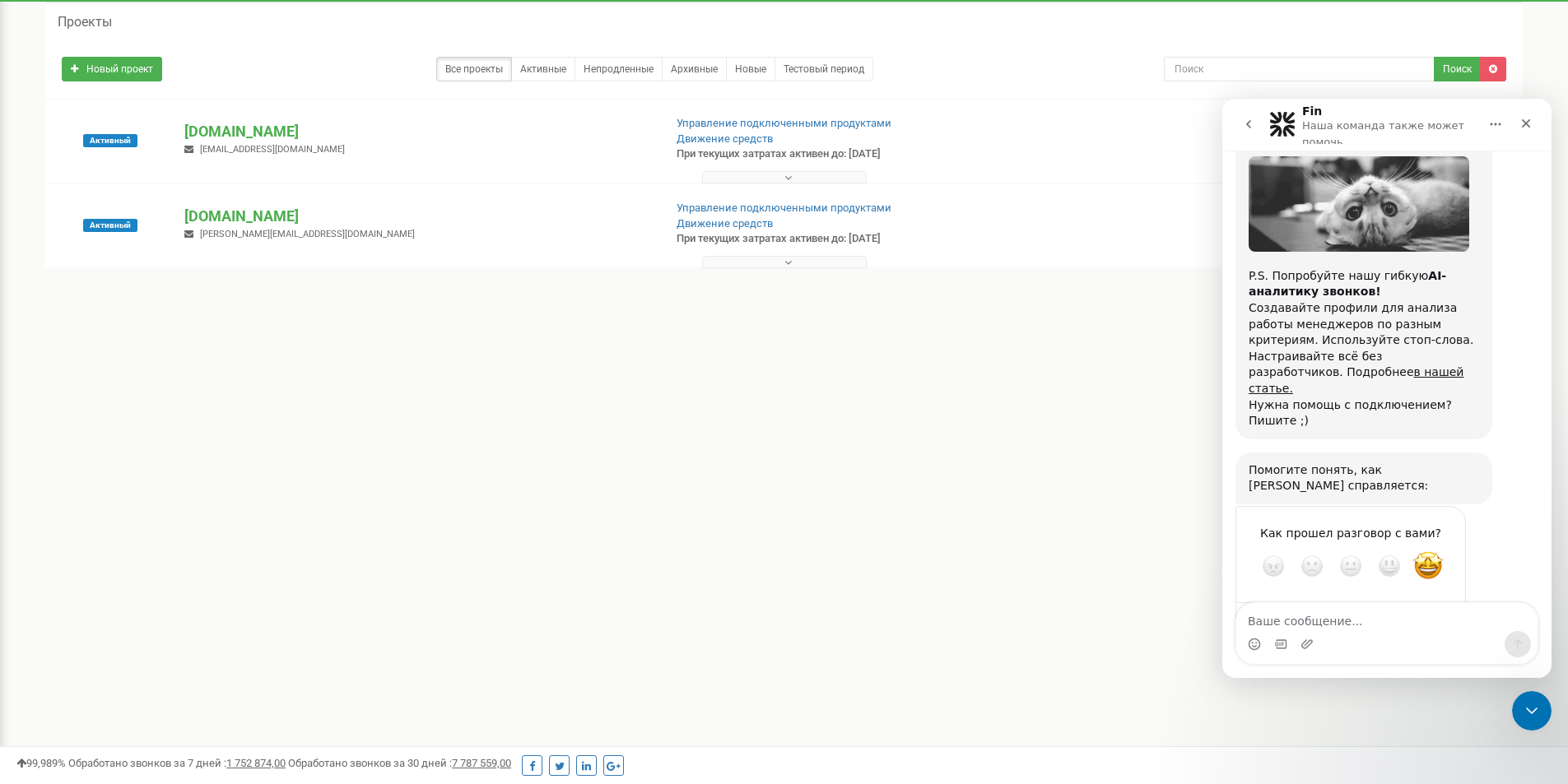
click at [1241, 123] on button "go back" at bounding box center [1249, 124] width 32 height 32
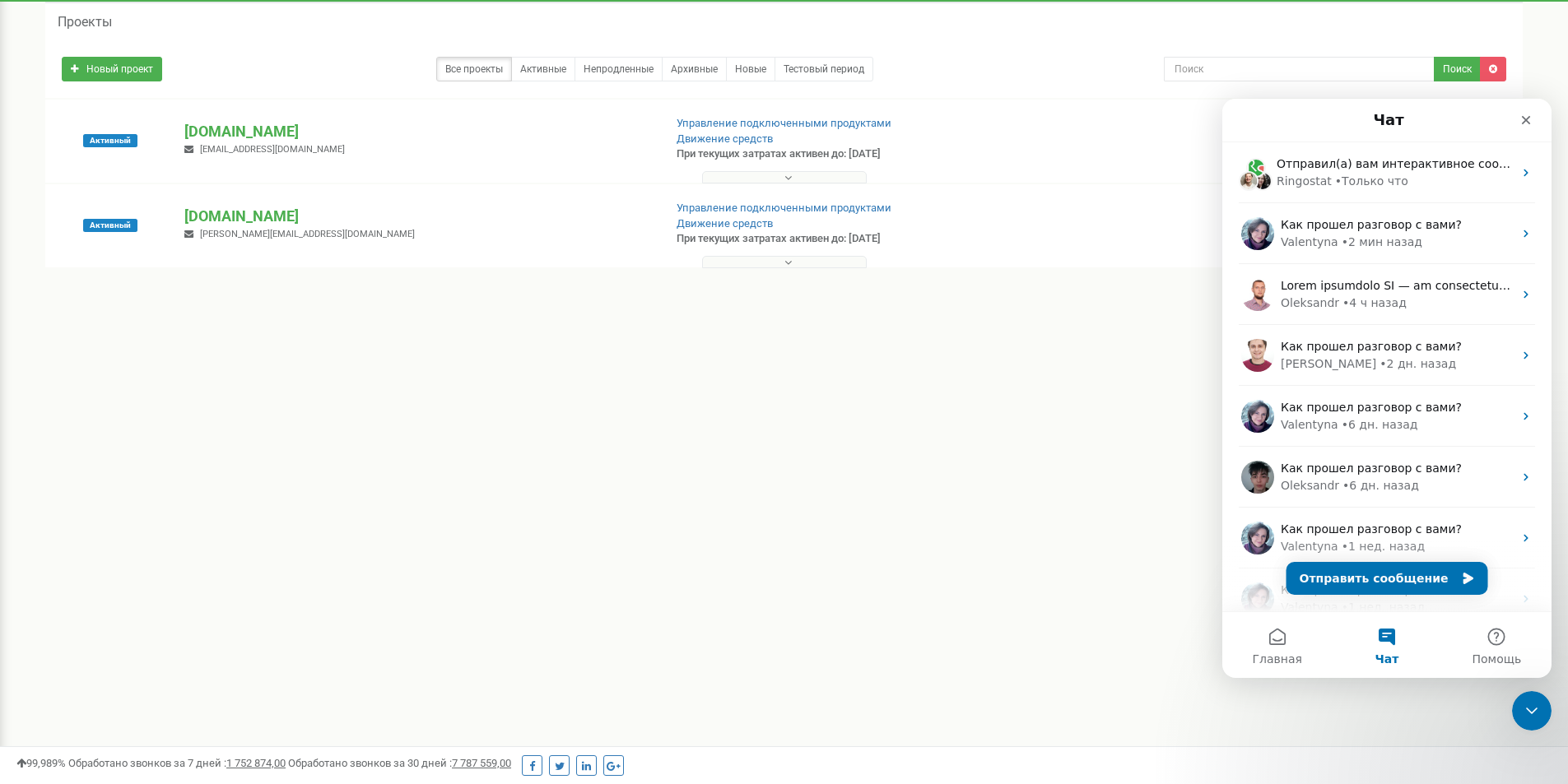
scroll to position [0, 0]
